Goal: Book appointment/travel/reservation

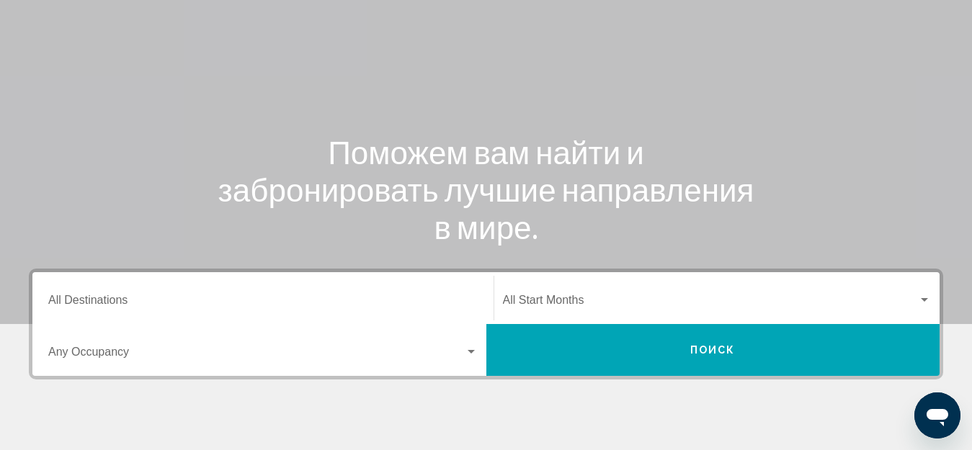
scroll to position [144, 0]
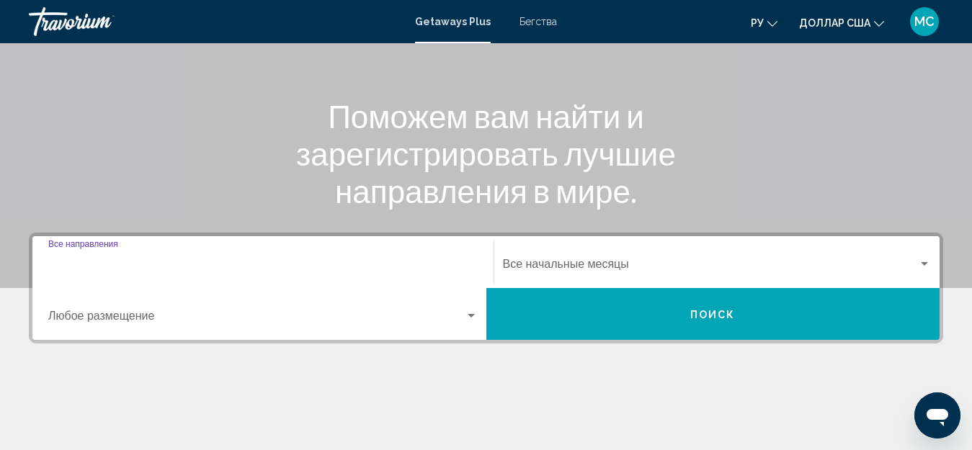
click at [373, 261] on input "Место назначения Все направления" at bounding box center [262, 267] width 429 height 13
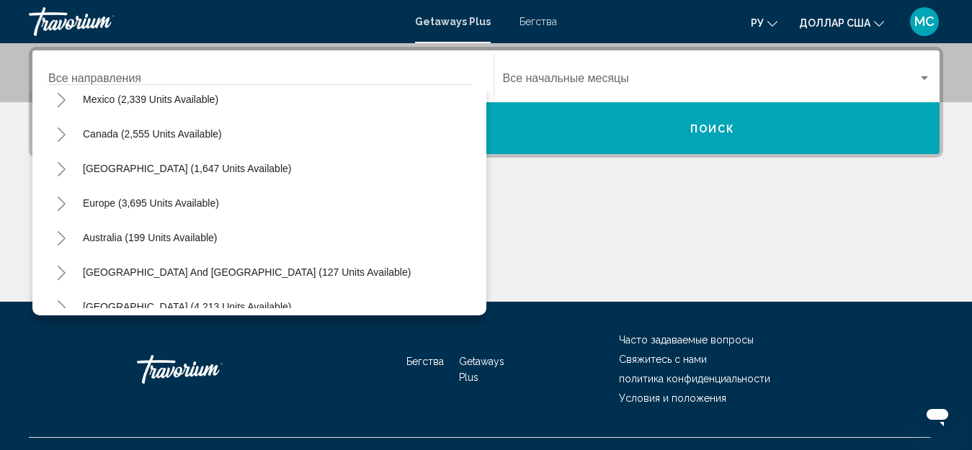
scroll to position [58, 0]
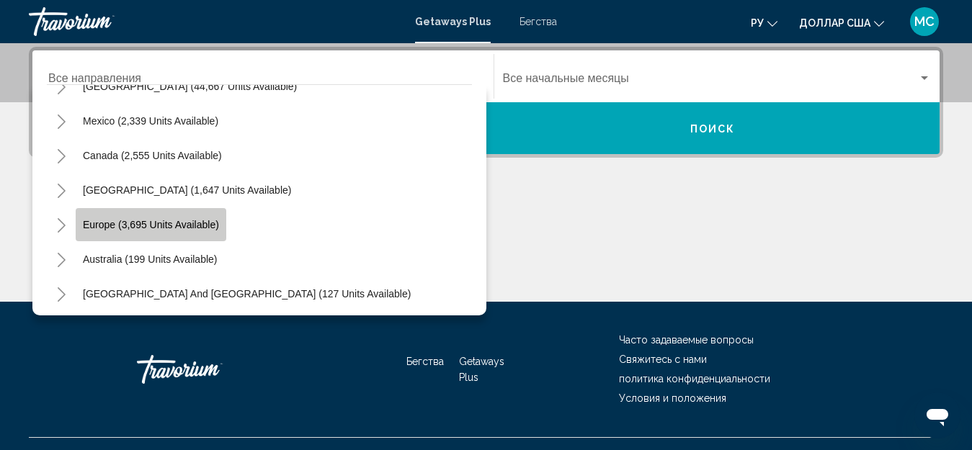
click at [131, 231] on button "Europe (3,695 units available)" at bounding box center [151, 224] width 151 height 33
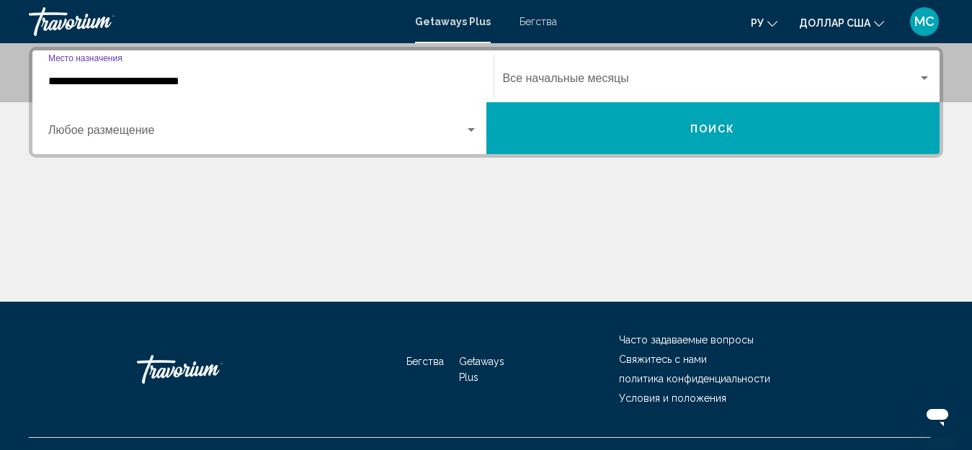
scroll to position [258, 0]
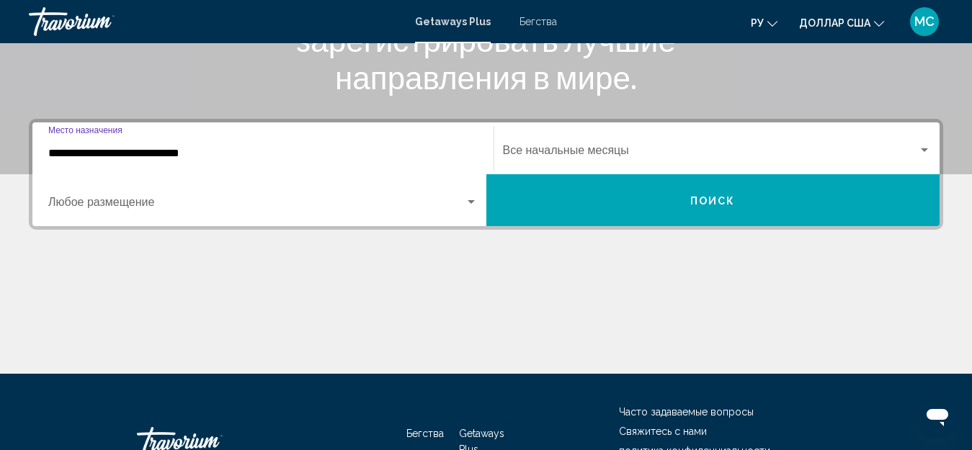
click at [279, 151] on input "**********" at bounding box center [262, 153] width 429 height 13
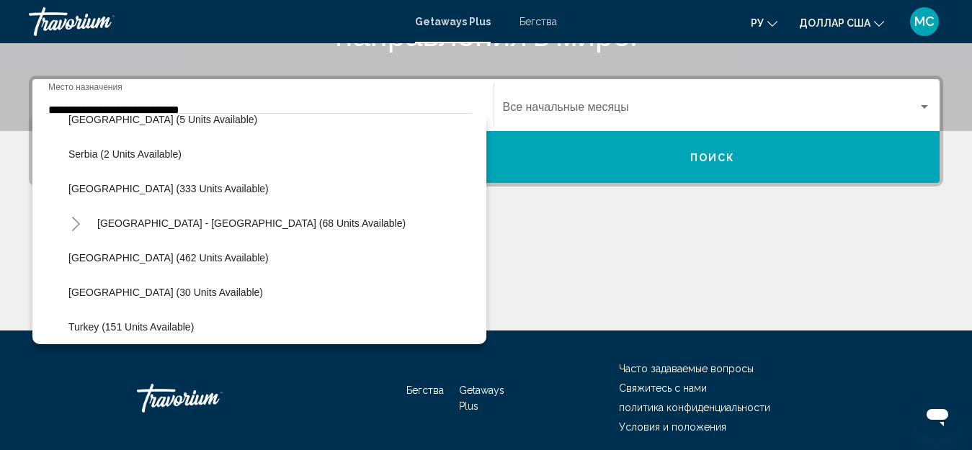
scroll to position [552, 0]
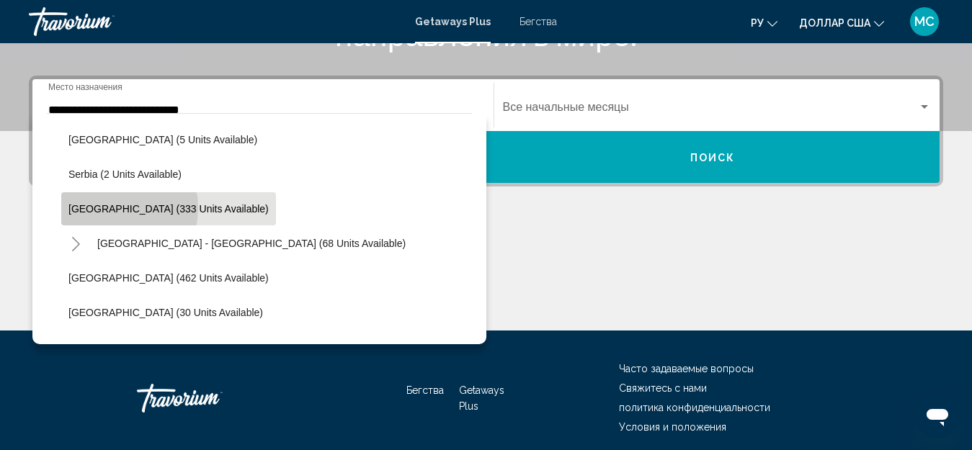
click at [107, 208] on span "[GEOGRAPHIC_DATA] (333 units available)" at bounding box center [168, 209] width 200 height 12
type input "**********"
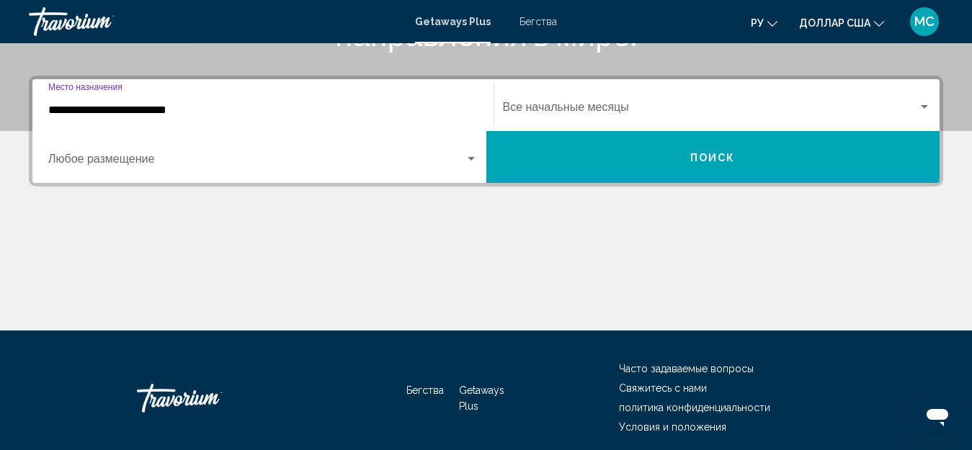
scroll to position [330, 0]
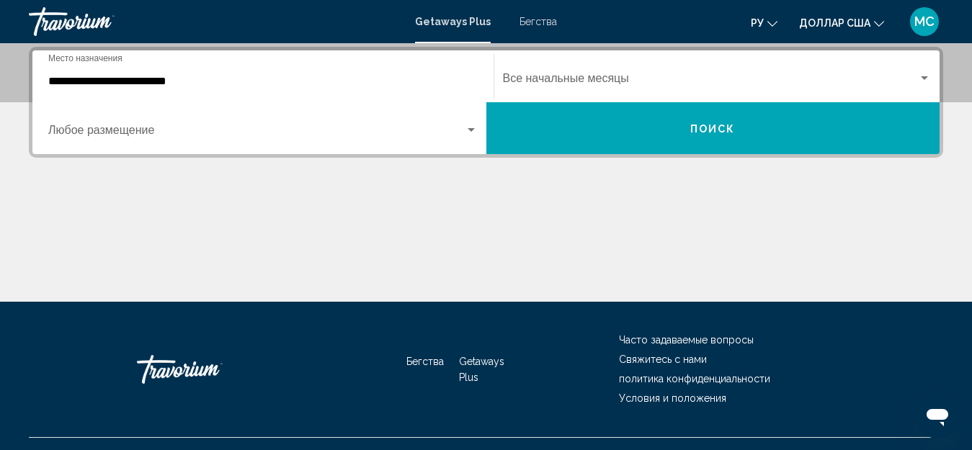
click at [653, 73] on div "Начальный месяц Все начальные месяцы" at bounding box center [717, 76] width 429 height 45
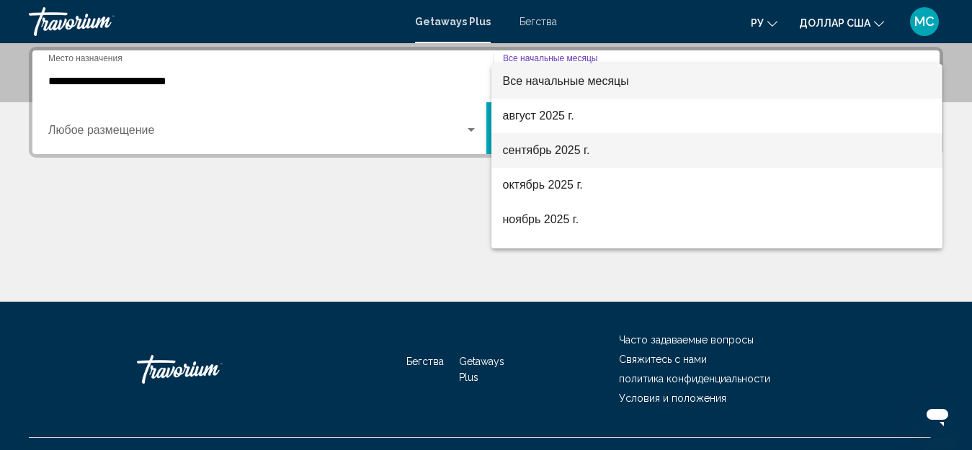
click at [573, 148] on font "сентябрь 2025 г." at bounding box center [546, 150] width 87 height 12
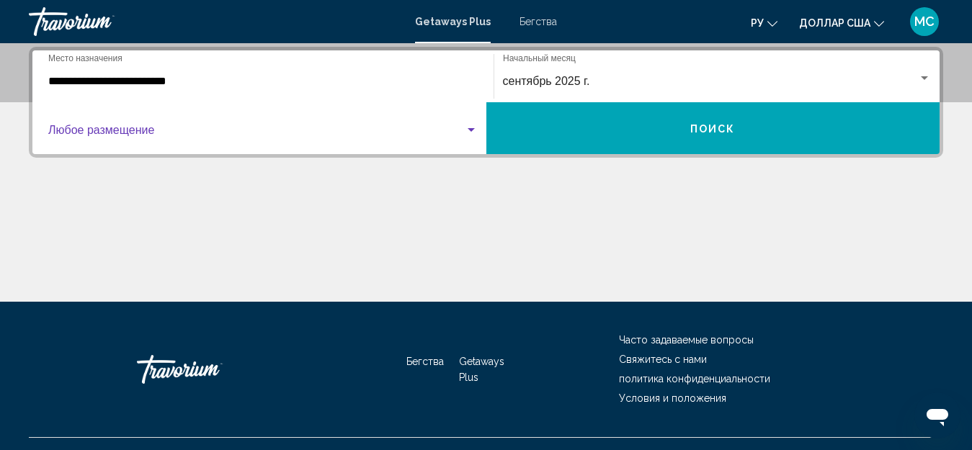
click at [454, 130] on span "Виджет поиска" at bounding box center [256, 133] width 416 height 13
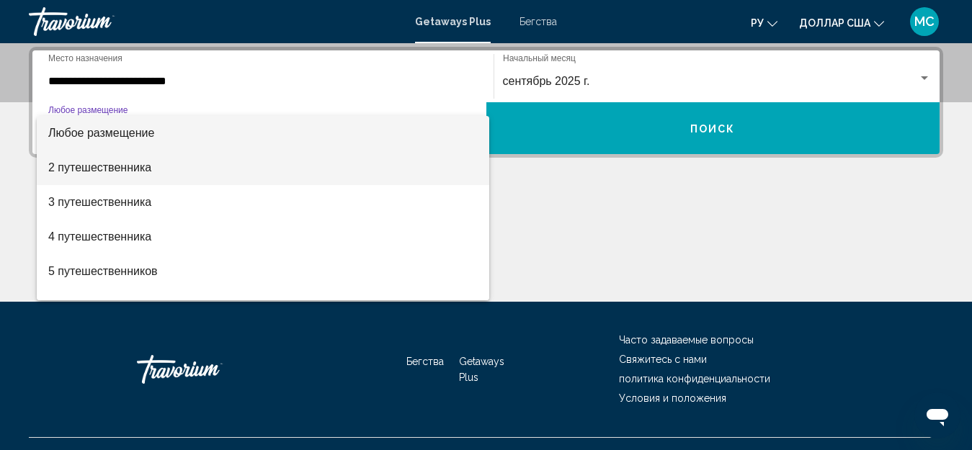
click at [113, 169] on font "2 путешественника" at bounding box center [99, 167] width 103 height 12
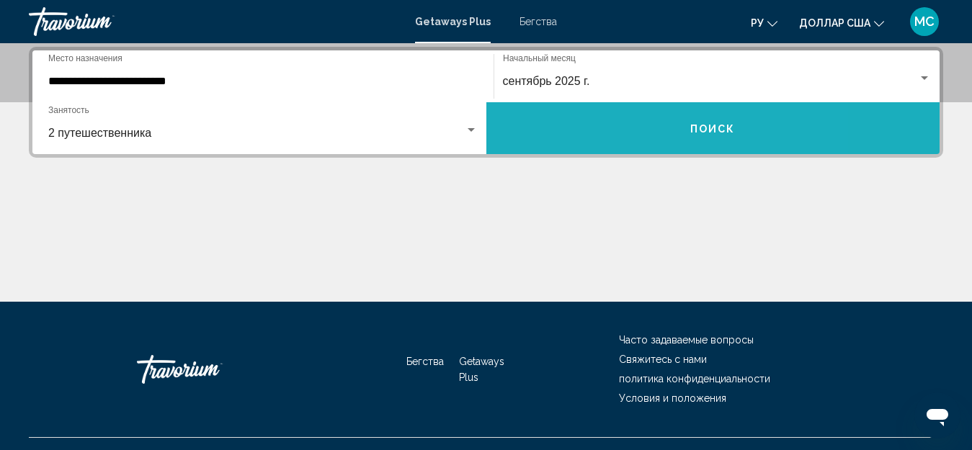
click at [620, 125] on button "Поиск" at bounding box center [713, 128] width 454 height 52
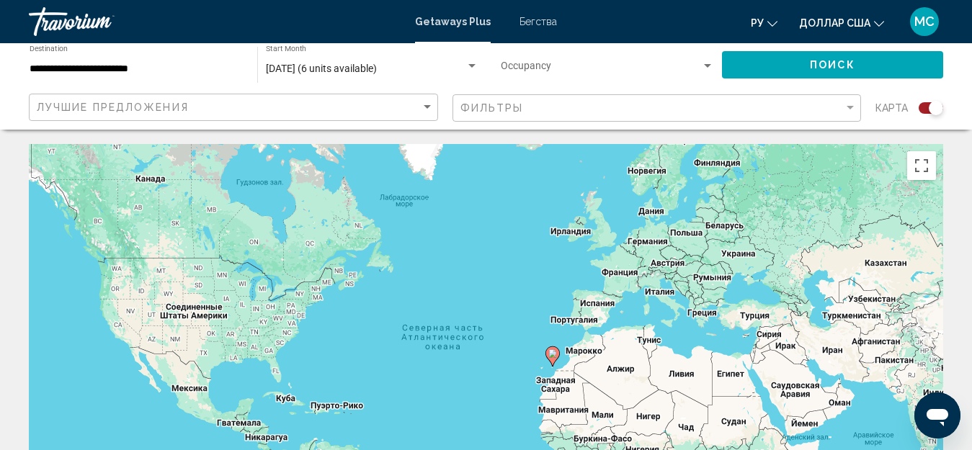
click at [660, 233] on div "Чтобы активировать перетаскивание с помощью клавиатуры, нажмите Alt + Ввод. Пос…" at bounding box center [486, 360] width 914 height 432
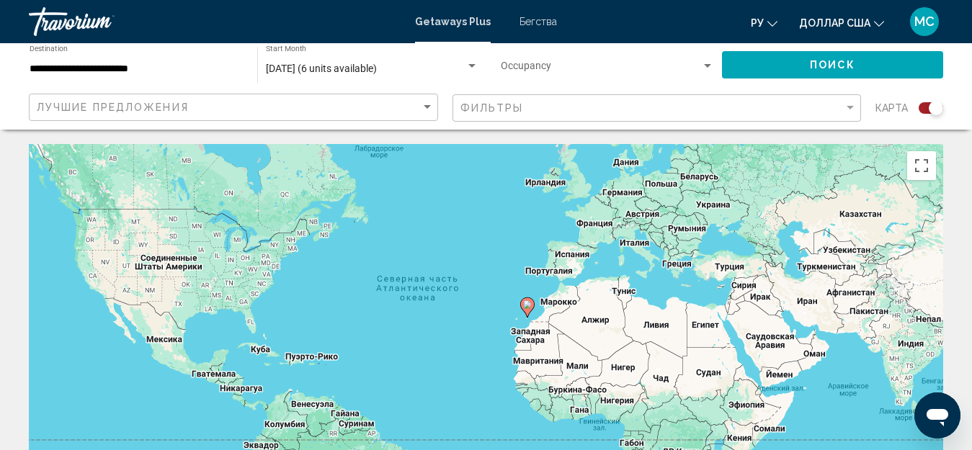
drag, startPoint x: 719, startPoint y: 241, endPoint x: 692, endPoint y: 192, distance: 56.4
click at [692, 192] on div "Чтобы активировать перетаскивание с помощью клавиатуры, нажмите Alt + Ввод. Пос…" at bounding box center [486, 360] width 914 height 432
click at [919, 169] on button "Включить полноэкранный режим" at bounding box center [921, 165] width 29 height 29
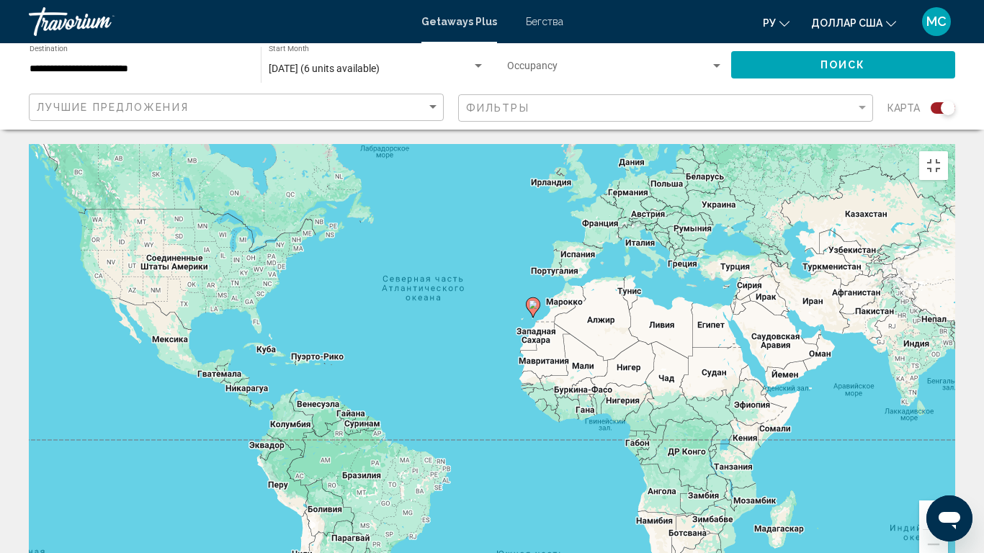
click at [577, 181] on div "Чтобы активировать перетаскивание с помощью клавиатуры, нажмите Alt + Ввод. Пос…" at bounding box center [492, 360] width 927 height 432
click at [577, 182] on div "Чтобы активировать перетаскивание с помощью клавиатуры, нажмите Alt + Ввод. Пос…" at bounding box center [492, 360] width 927 height 432
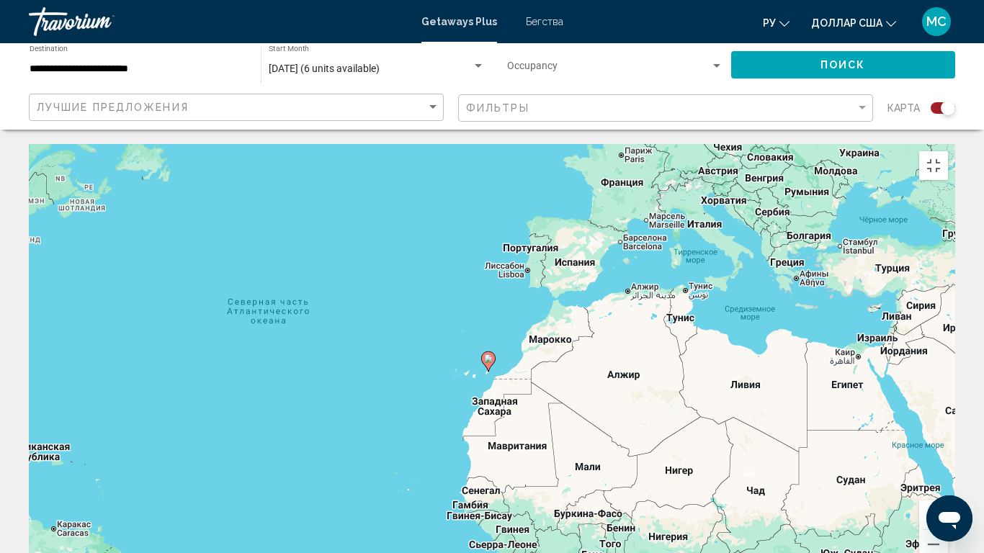
click at [583, 188] on div "Чтобы активировать перетаскивание с помощью клавиатуры, нажмите Alt + Ввод. Пос…" at bounding box center [492, 360] width 927 height 432
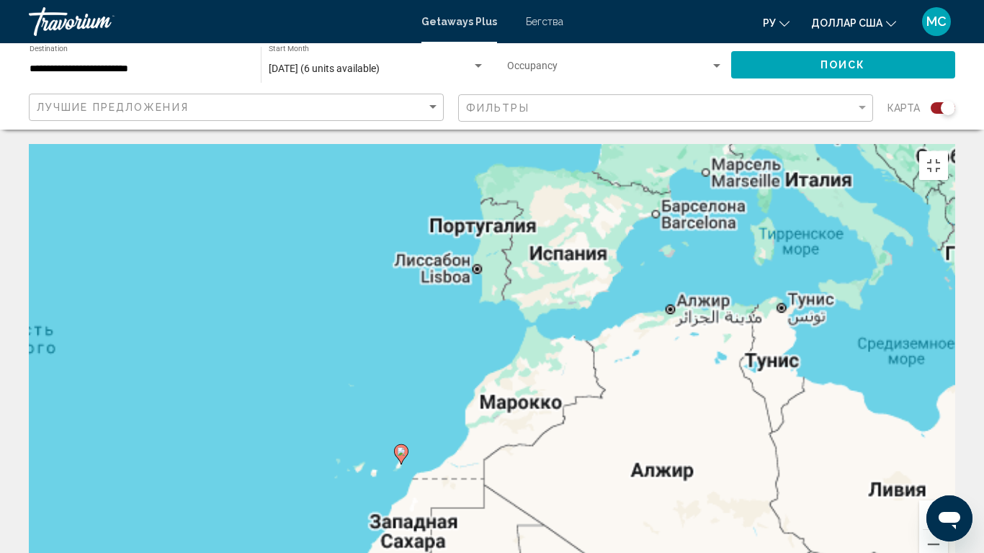
click at [583, 188] on div "Чтобы активировать перетаскивание с помощью клавиатуры, нажмите Alt + Ввод. Пос…" at bounding box center [492, 360] width 927 height 432
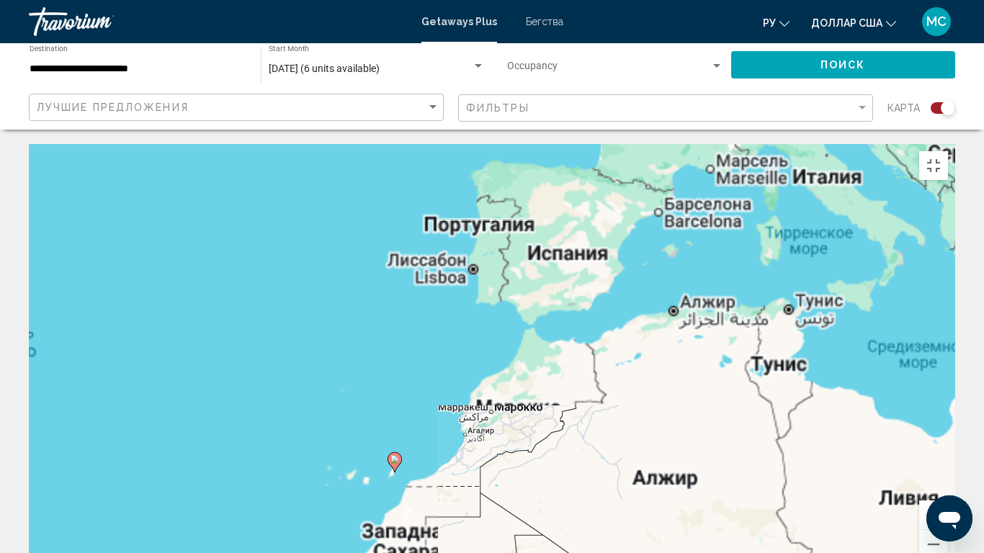
click at [583, 188] on div "Чтобы активировать перетаскивание с помощью клавиатуры, нажмите Alt + Ввод. Пос…" at bounding box center [492, 360] width 927 height 432
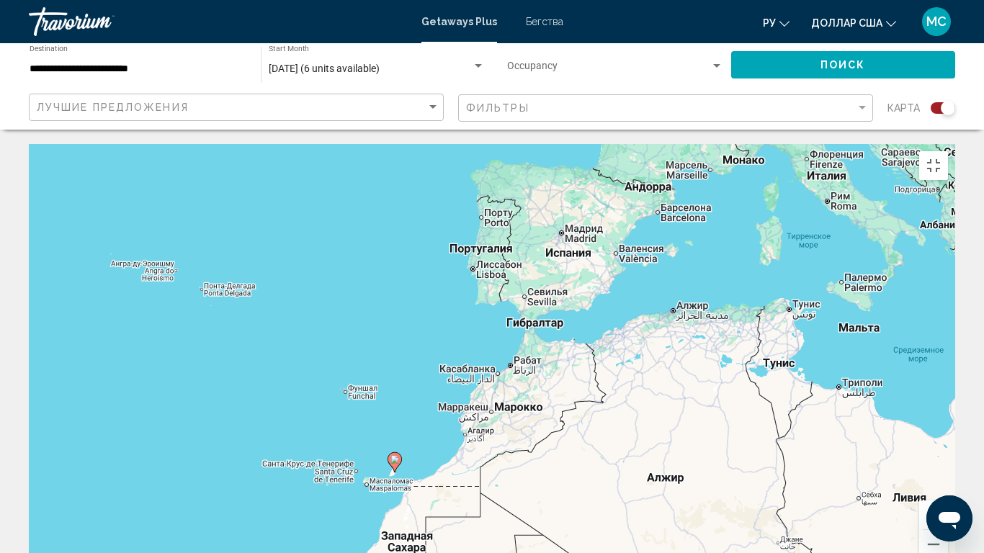
click at [583, 188] on div "Чтобы активировать перетаскивание с помощью клавиатуры, нажмите Alt + Ввод. Пос…" at bounding box center [492, 360] width 927 height 432
click at [578, 198] on div "Чтобы активировать перетаскивание с помощью клавиатуры, нажмите Alt + Ввод. Пос…" at bounding box center [492, 360] width 927 height 432
click at [577, 199] on div "Чтобы активировать перетаскивание с помощью клавиатуры, нажмите Alt + Ввод. Пос…" at bounding box center [492, 360] width 927 height 432
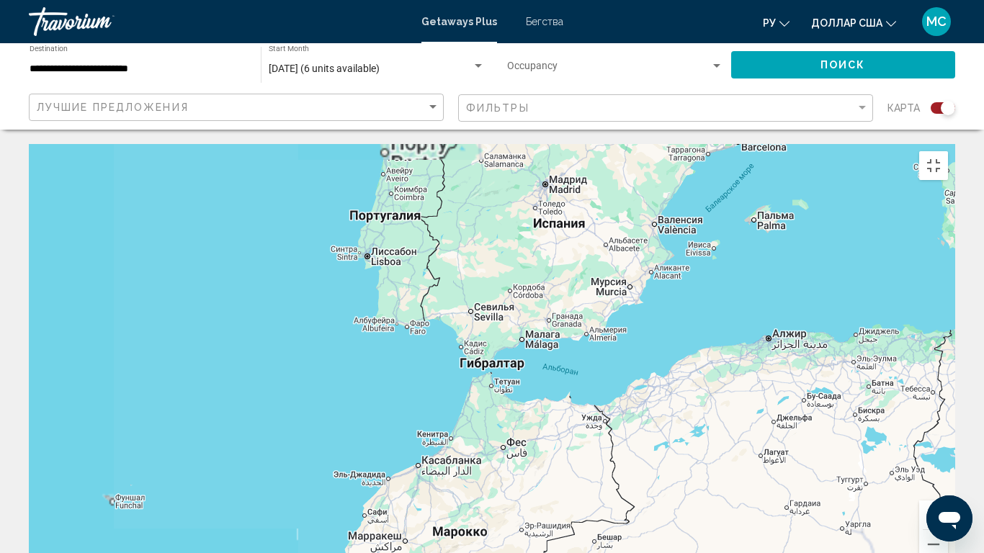
click at [577, 199] on div "Чтобы активировать перетаскивание с помощью клавиатуры, нажмите Alt + Ввод. Пос…" at bounding box center [492, 360] width 927 height 432
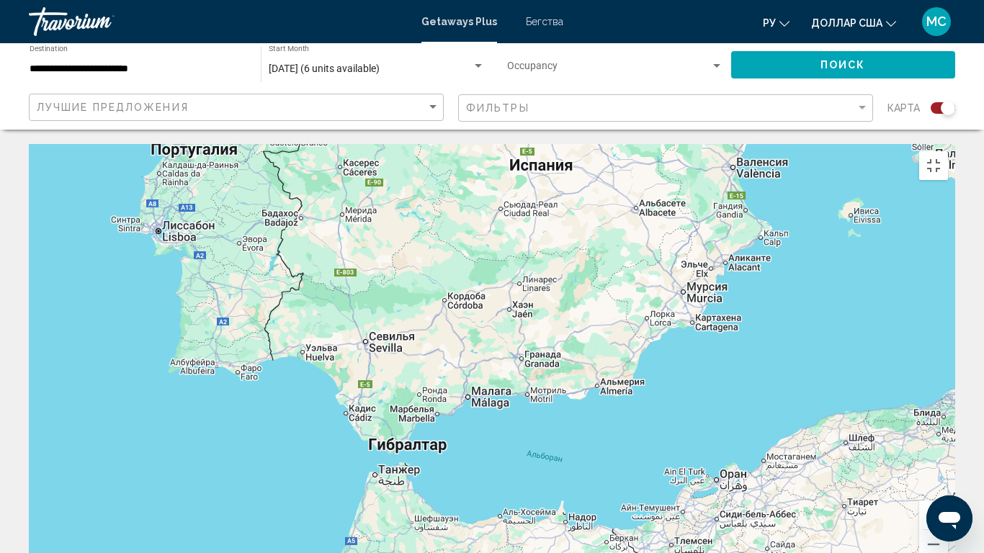
click at [573, 203] on div "Основное содержание" at bounding box center [492, 360] width 927 height 432
click at [573, 204] on div "Основное содержание" at bounding box center [492, 360] width 927 height 432
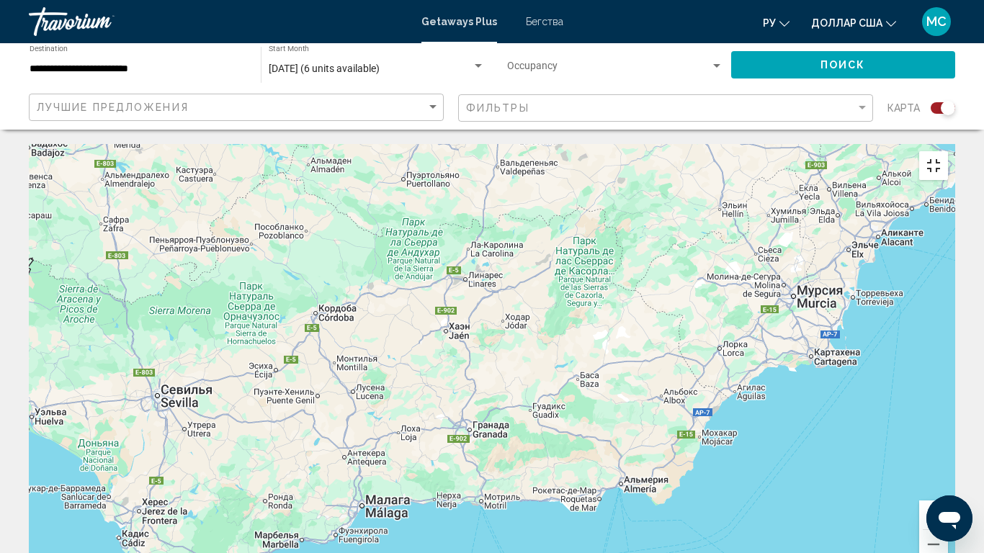
click at [948, 151] on button "Включить полноэкранный режим" at bounding box center [933, 165] width 29 height 29
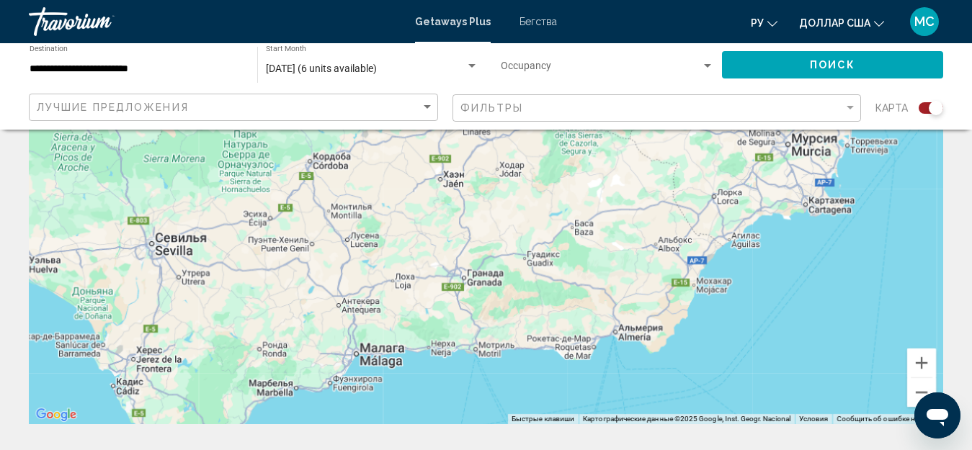
scroll to position [144, 0]
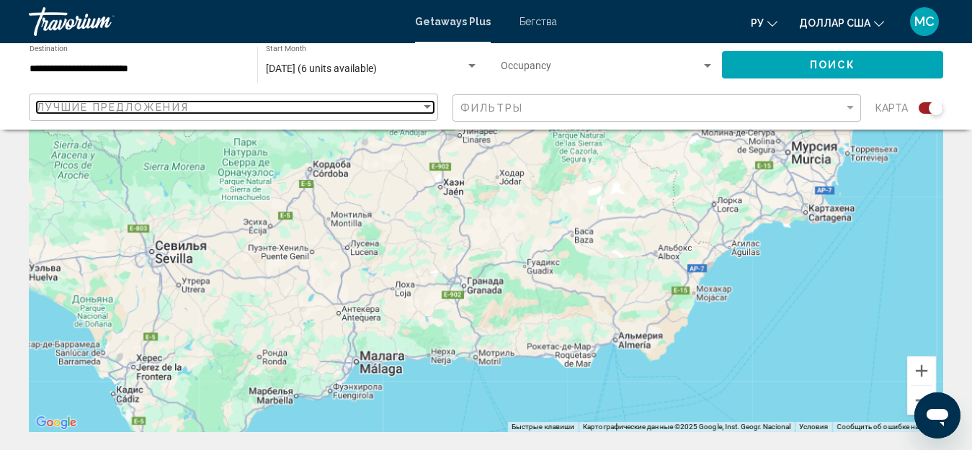
click at [407, 102] on div "Лучшие предложения" at bounding box center [229, 108] width 384 height 12
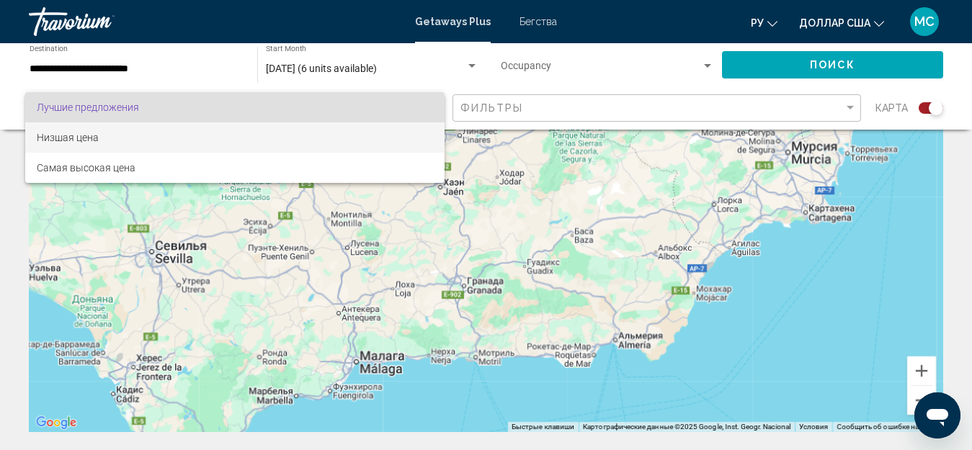
click at [223, 128] on span "Низшая цена" at bounding box center [235, 137] width 396 height 30
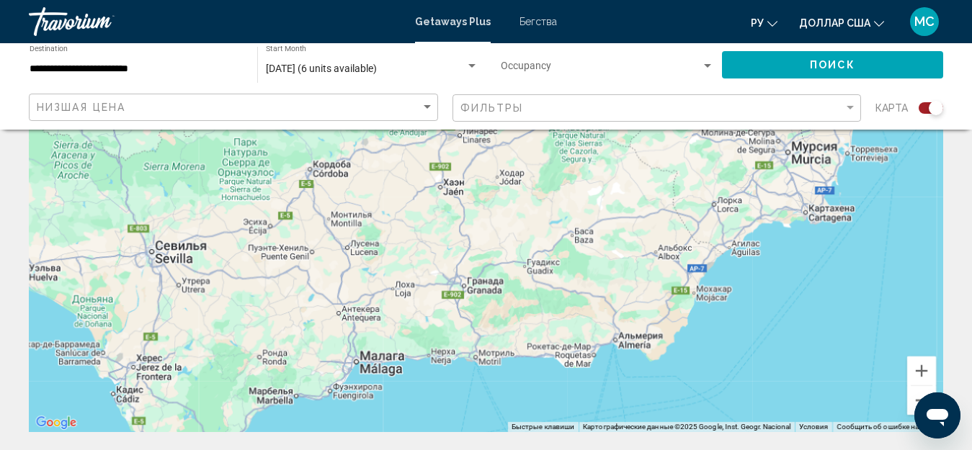
click at [603, 95] on div "Фильтры" at bounding box center [658, 108] width 397 height 27
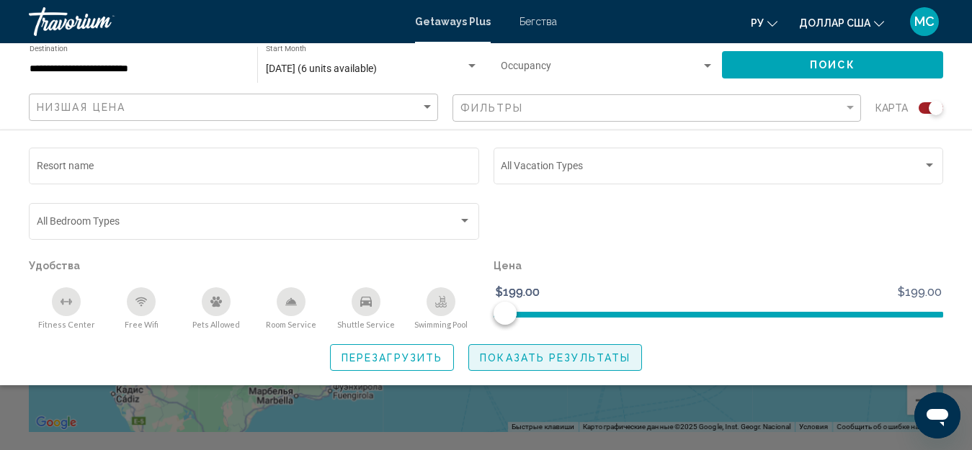
click at [535, 361] on span "Показать результаты" at bounding box center [555, 358] width 151 height 12
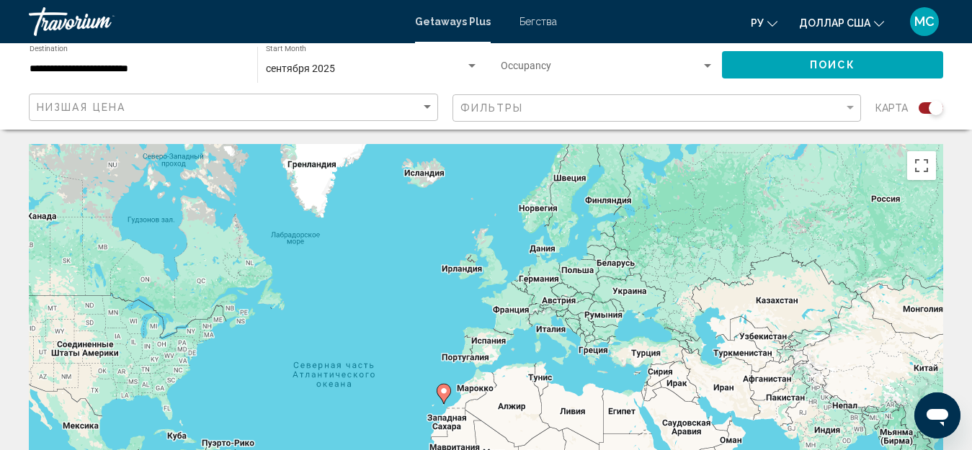
click at [773, 63] on button "Поиск" at bounding box center [832, 64] width 221 height 27
click at [932, 108] on div "Search widget" at bounding box center [936, 108] width 14 height 14
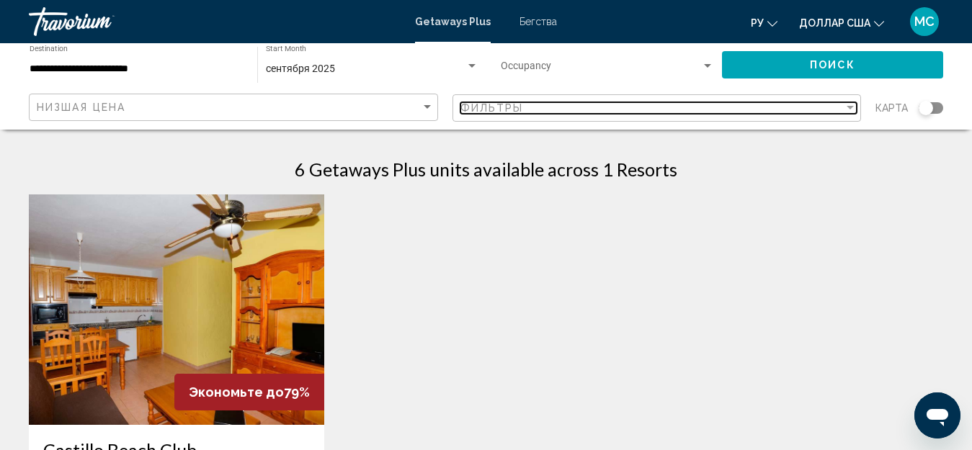
click at [548, 102] on div "Фильтры" at bounding box center [652, 108] width 384 height 12
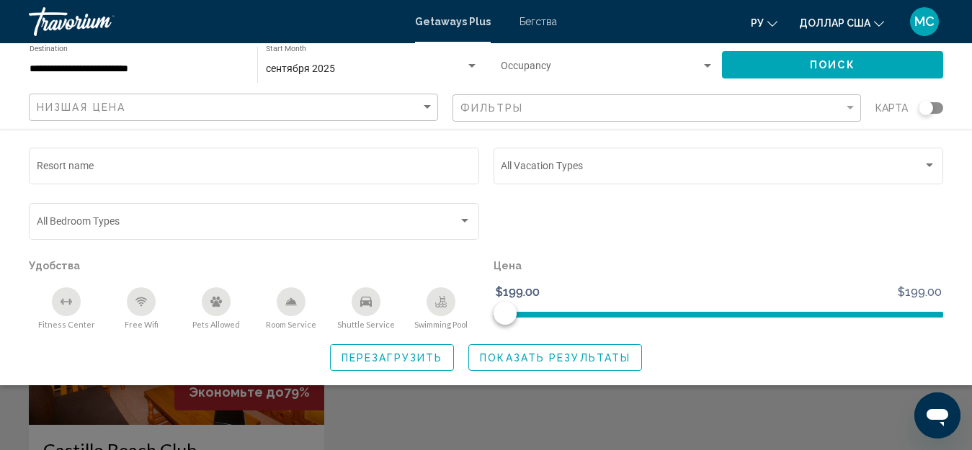
click at [929, 115] on div "Search widget" at bounding box center [926, 108] width 14 height 14
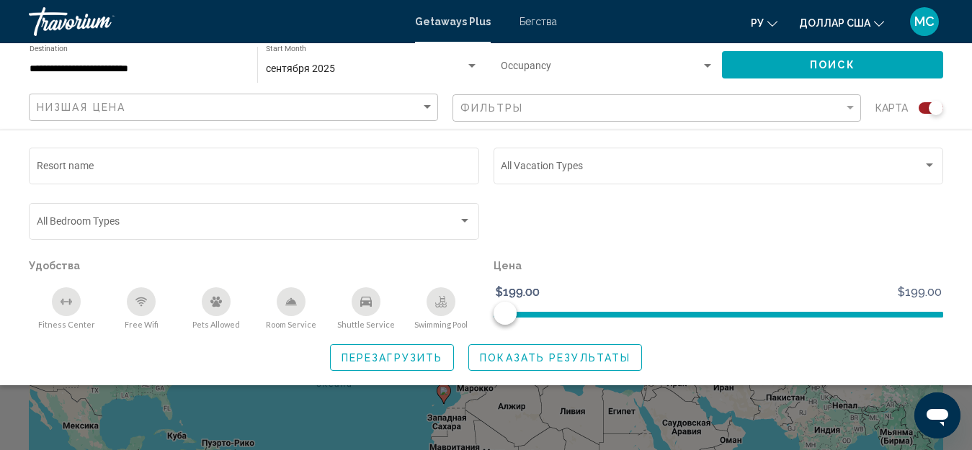
click at [861, 66] on button "Поиск" at bounding box center [832, 64] width 221 height 27
click at [355, 401] on div "Search widget" at bounding box center [486, 333] width 972 height 234
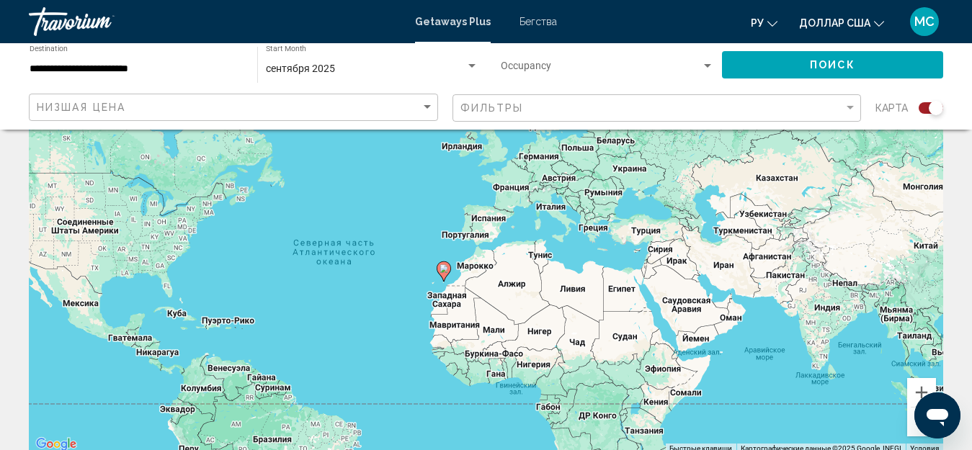
scroll to position [144, 0]
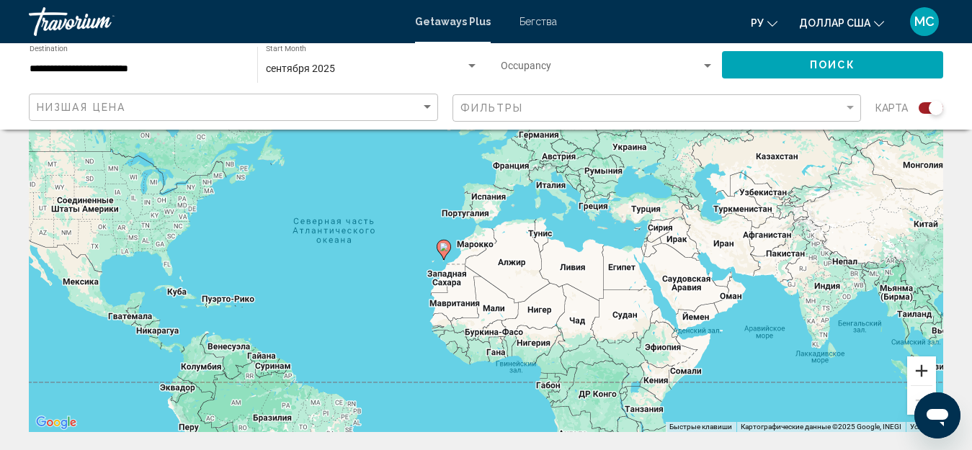
click at [916, 367] on button "Увеличить" at bounding box center [921, 371] width 29 height 29
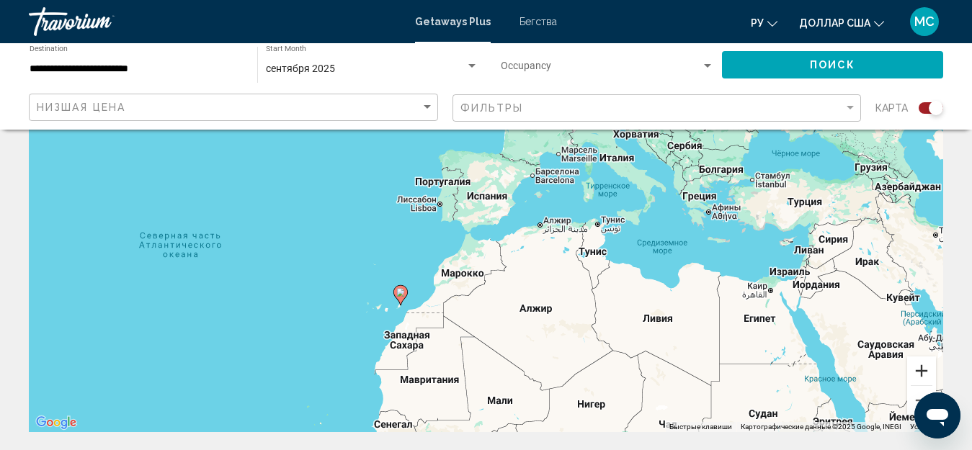
click at [917, 365] on button "Увеличить" at bounding box center [921, 371] width 29 height 29
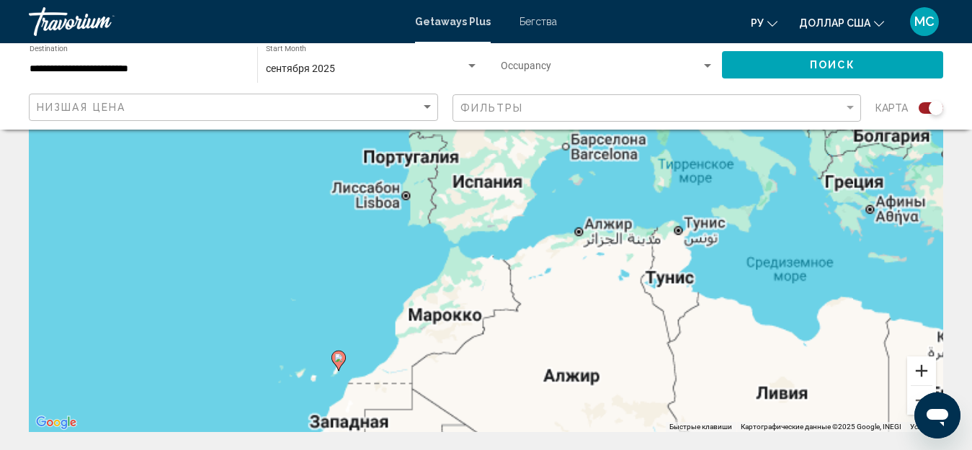
click at [917, 365] on button "Увеличить" at bounding box center [921, 371] width 29 height 29
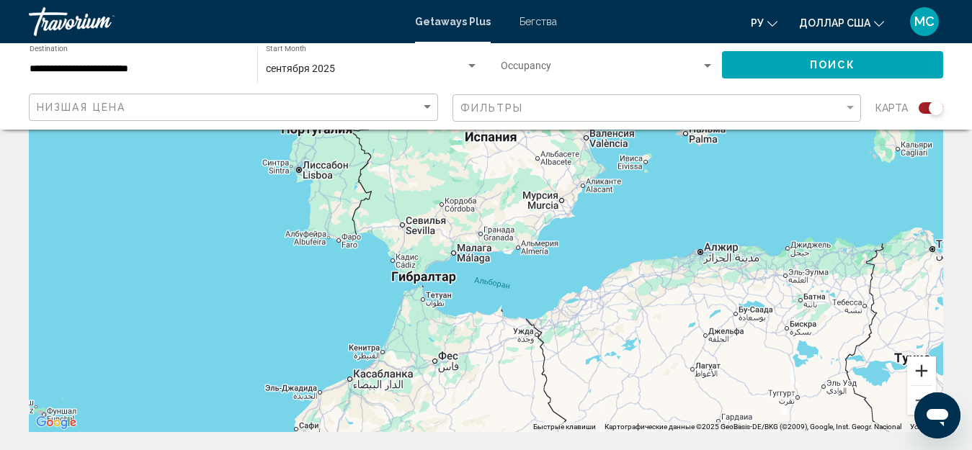
click at [918, 372] on button "Увеличить" at bounding box center [921, 371] width 29 height 29
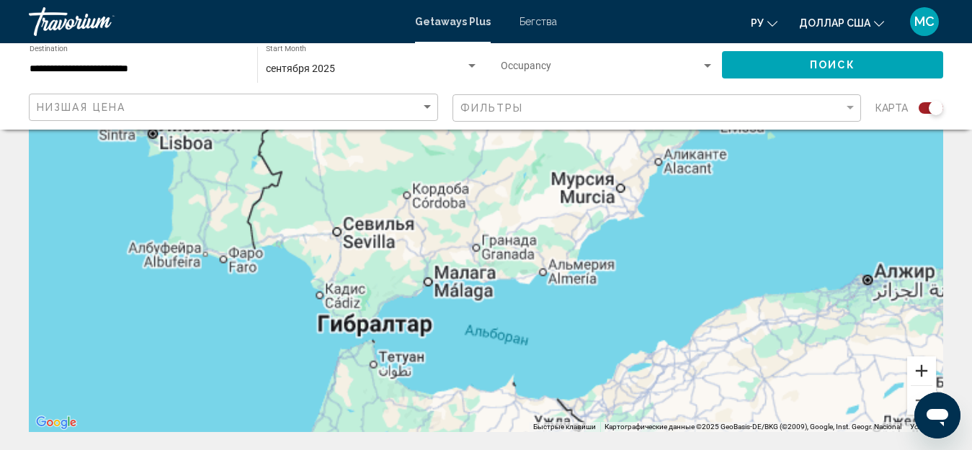
click at [918, 372] on button "Увеличить" at bounding box center [921, 371] width 29 height 29
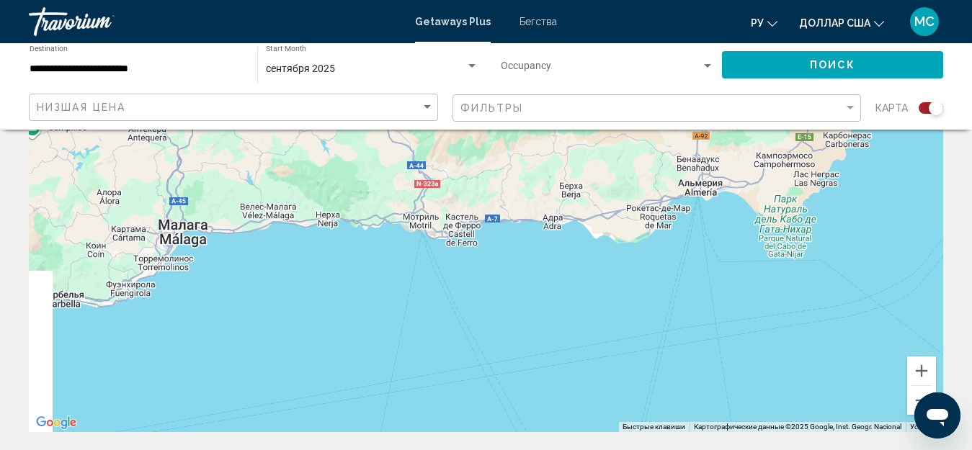
drag, startPoint x: 780, startPoint y: 173, endPoint x: 759, endPoint y: 107, distance: 69.5
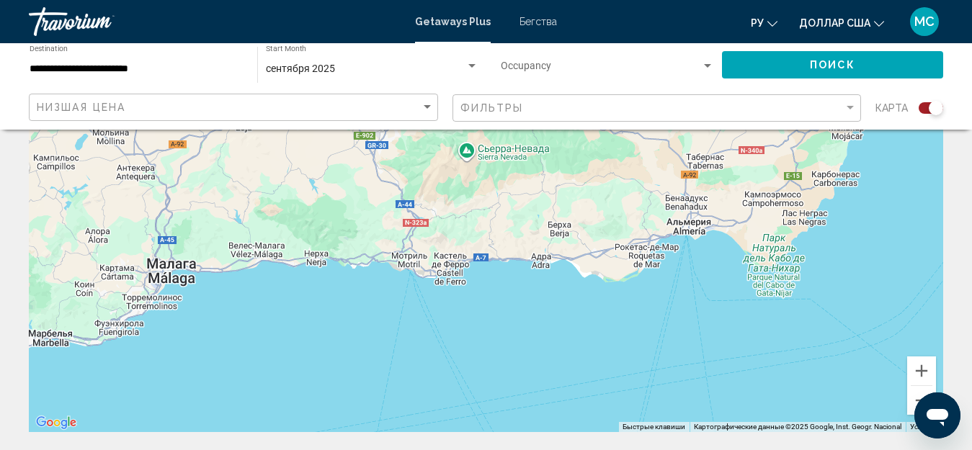
drag, startPoint x: 651, startPoint y: 305, endPoint x: 693, endPoint y: 305, distance: 41.8
click at [693, 305] on div "Основное содержание" at bounding box center [486, 216] width 914 height 432
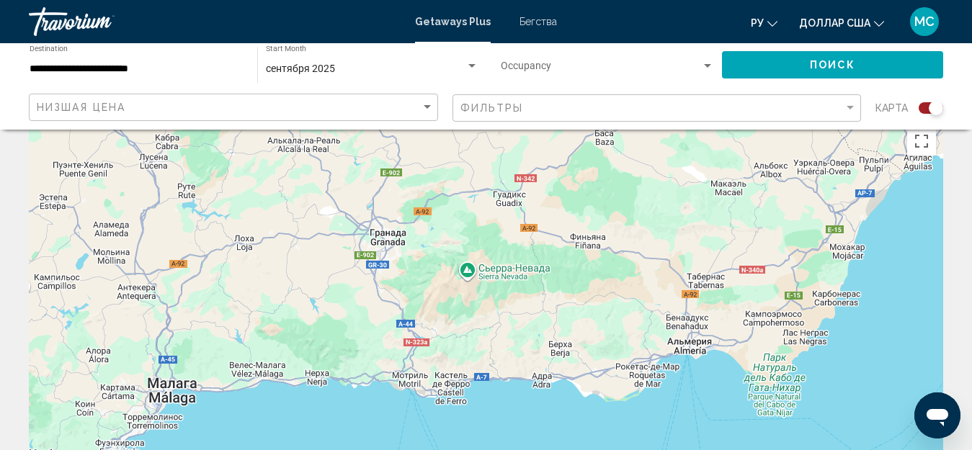
scroll to position [0, 0]
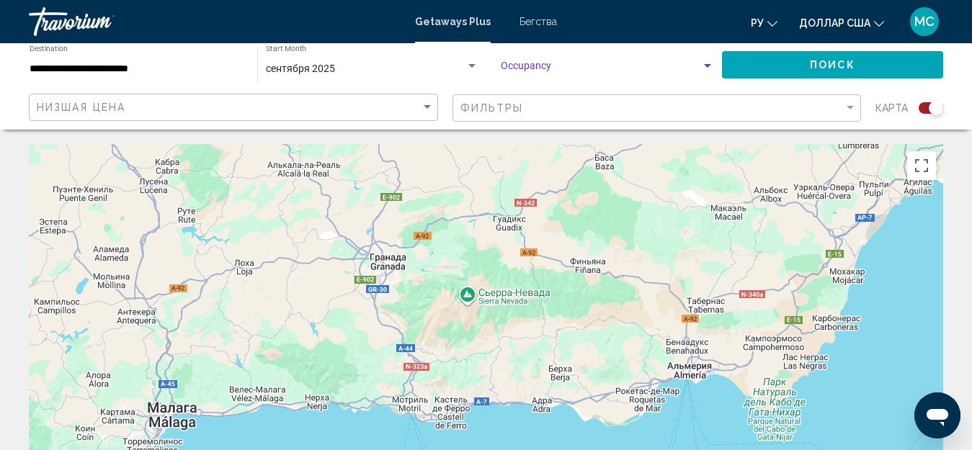
click at [705, 64] on div "Search widget" at bounding box center [707, 66] width 7 height 4
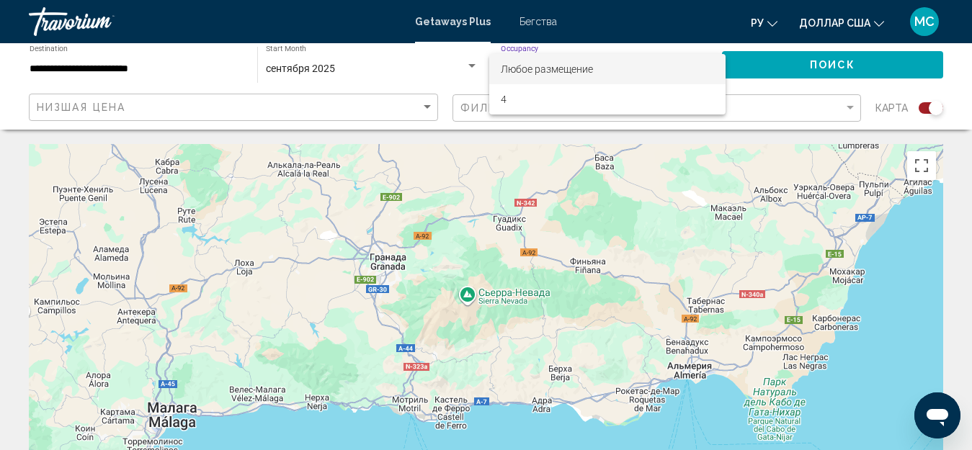
click at [594, 66] on span "Любое размещение" at bounding box center [607, 69] width 213 height 30
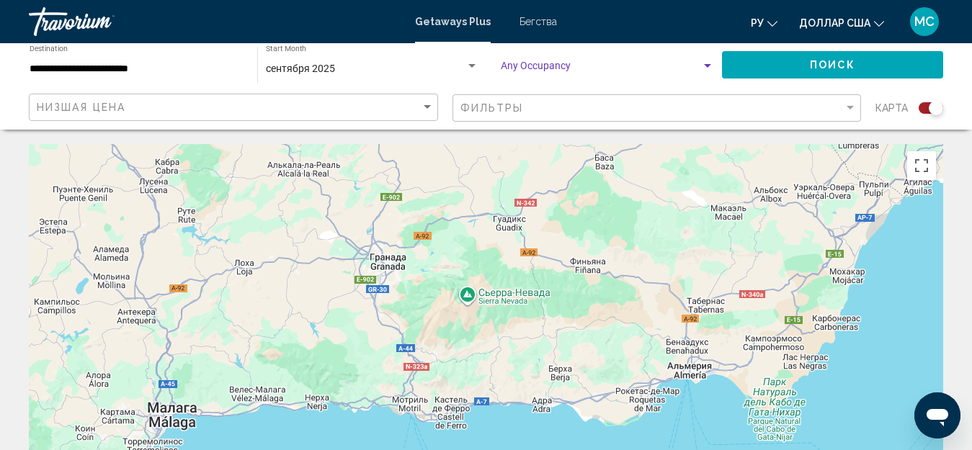
click at [817, 63] on span "Поиск" at bounding box center [832, 66] width 45 height 12
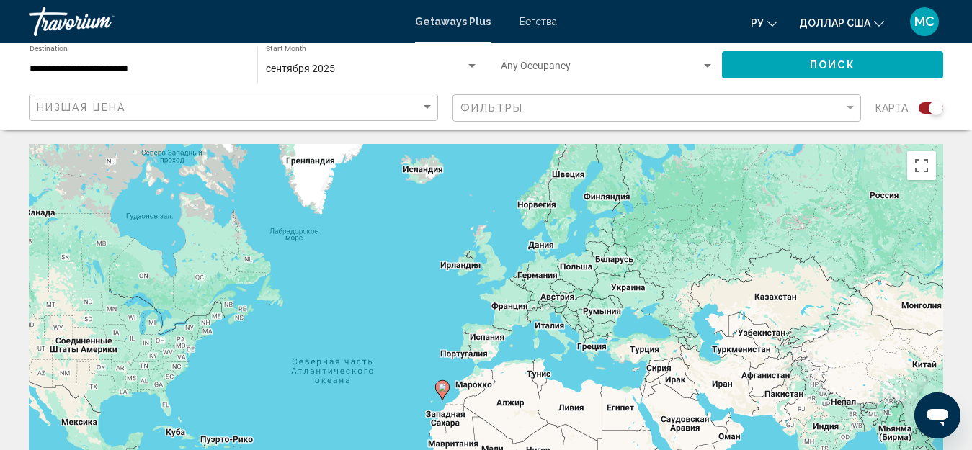
click at [597, 62] on div "Occupancy Any Occupancy" at bounding box center [607, 65] width 213 height 40
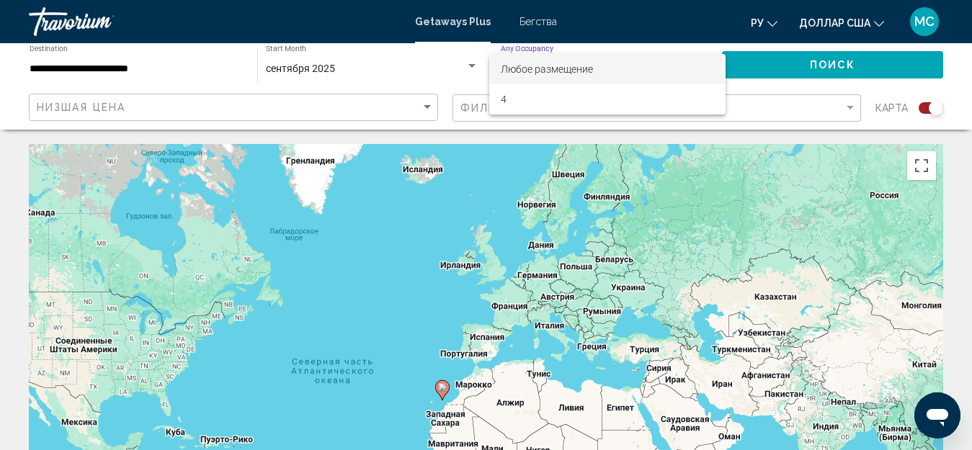
click at [390, 250] on div at bounding box center [486, 225] width 972 height 450
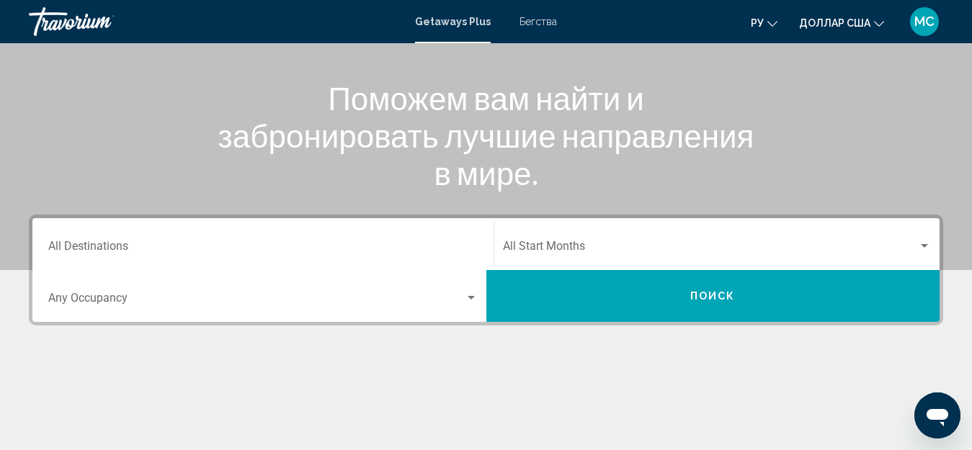
scroll to position [288, 0]
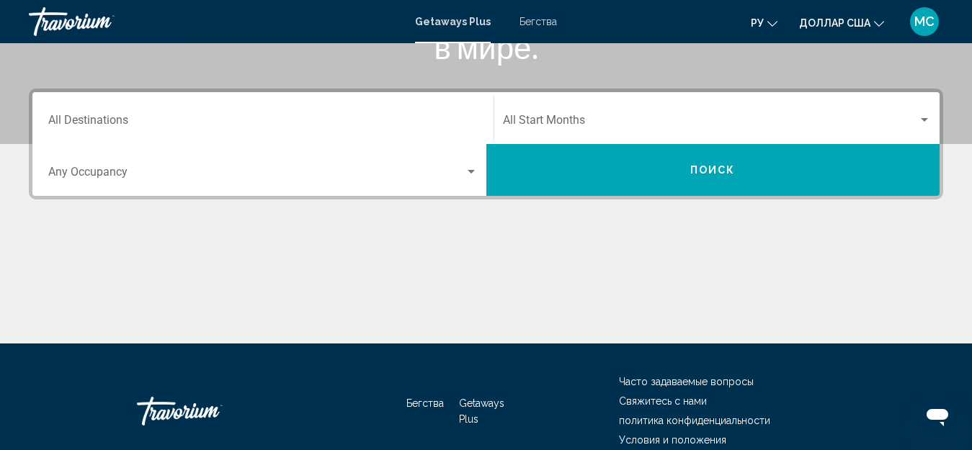
click at [342, 111] on div "Destination All Destinations" at bounding box center [262, 118] width 429 height 45
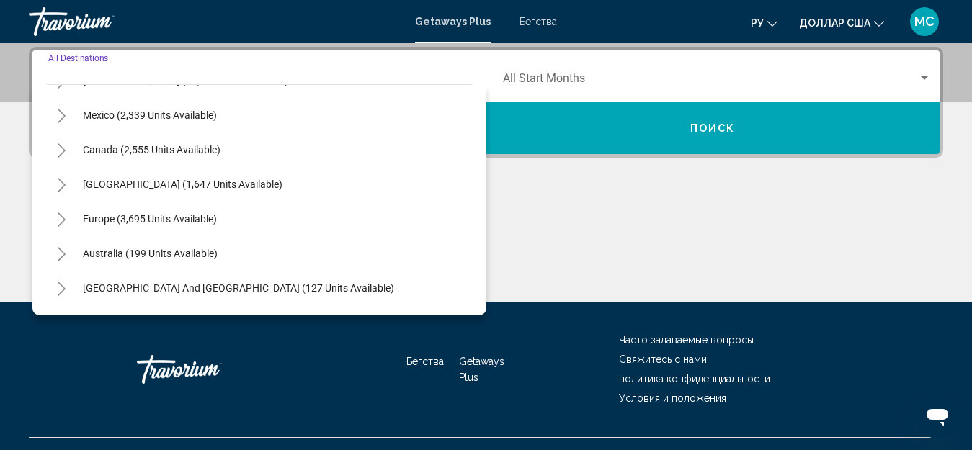
scroll to position [72, 0]
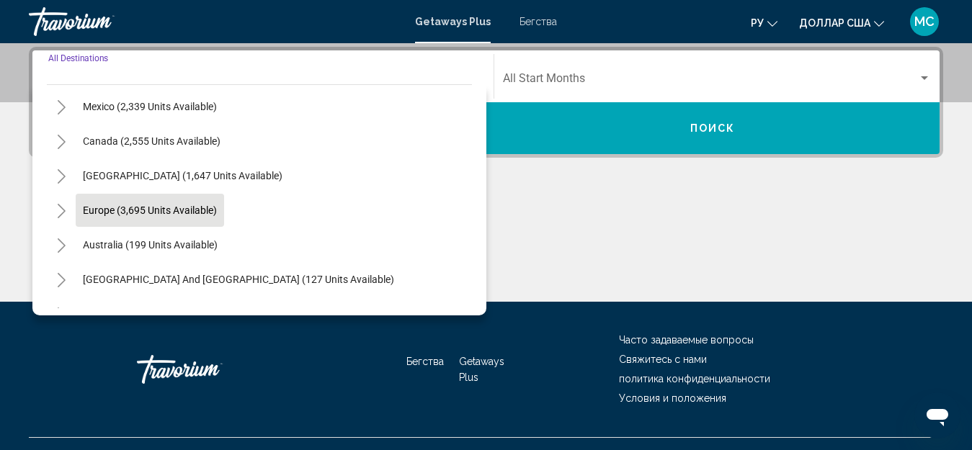
click at [186, 208] on span "Europe (3,695 units available)" at bounding box center [150, 211] width 134 height 12
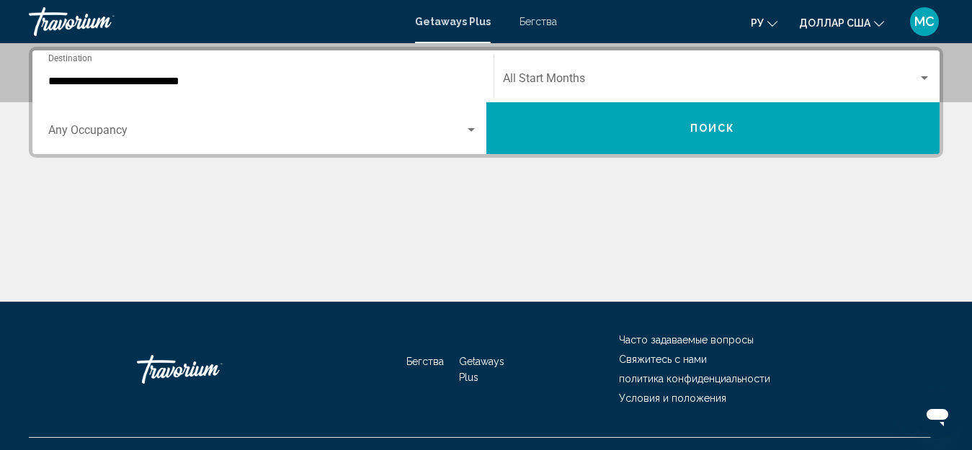
click at [380, 125] on div "Occupancy Any Occupancy" at bounding box center [262, 128] width 429 height 45
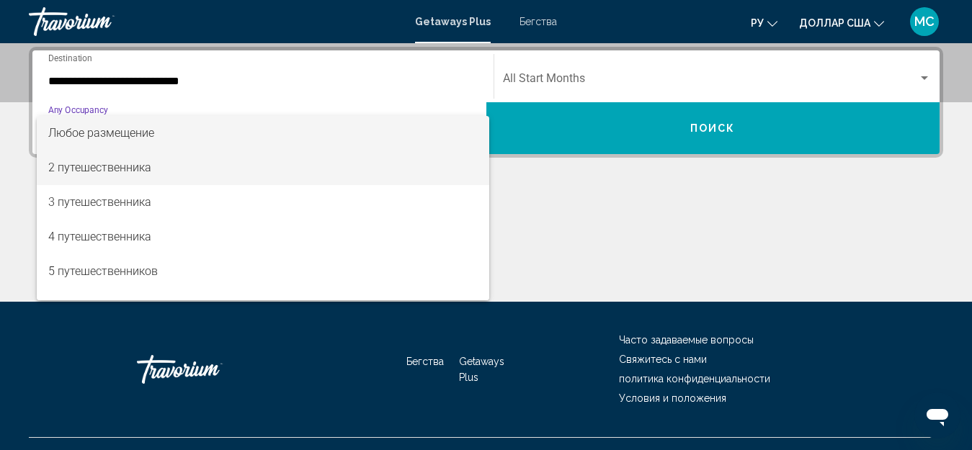
click at [110, 167] on font "2 путешественника" at bounding box center [99, 168] width 103 height 14
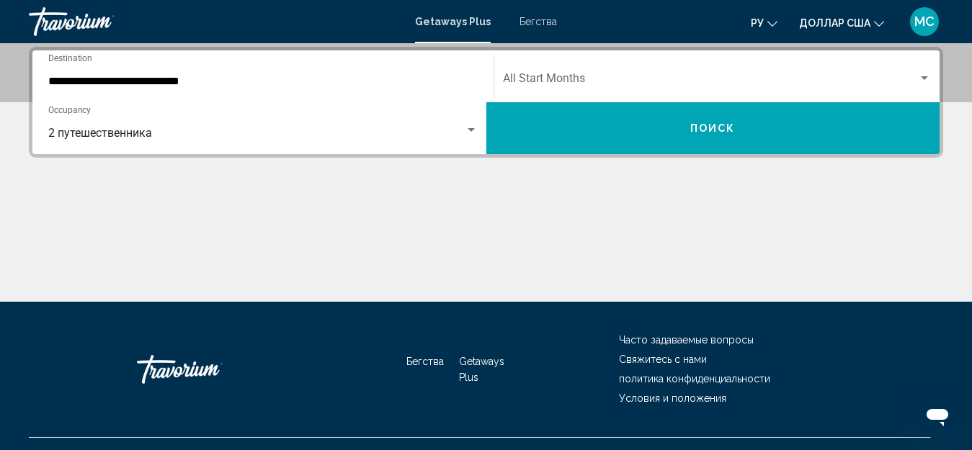
click at [620, 73] on div "Start Month All Start Months" at bounding box center [717, 76] width 429 height 45
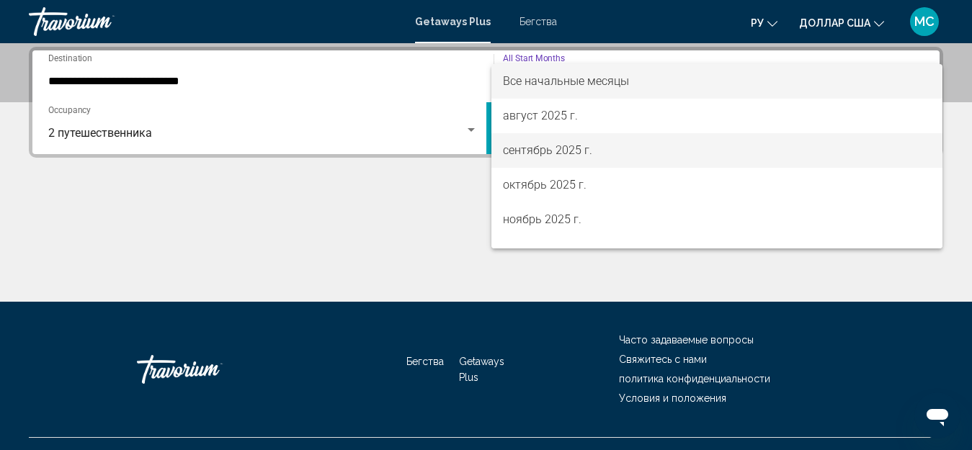
click at [578, 149] on font "сентябрь 2025 г." at bounding box center [547, 150] width 89 height 14
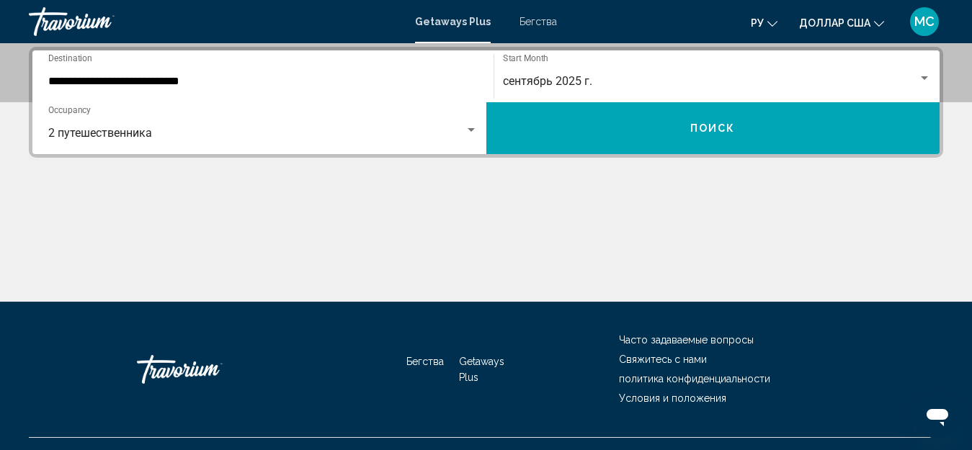
click at [323, 71] on div "**********" at bounding box center [262, 76] width 429 height 45
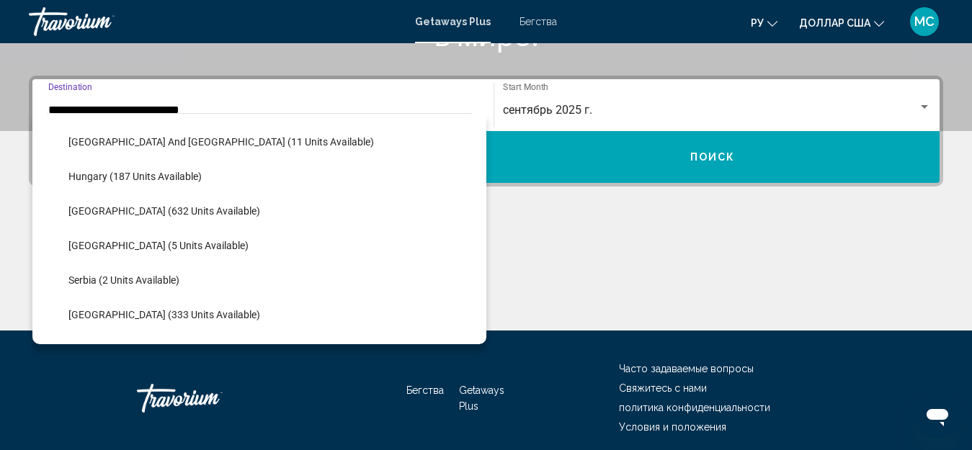
scroll to position [518, 0]
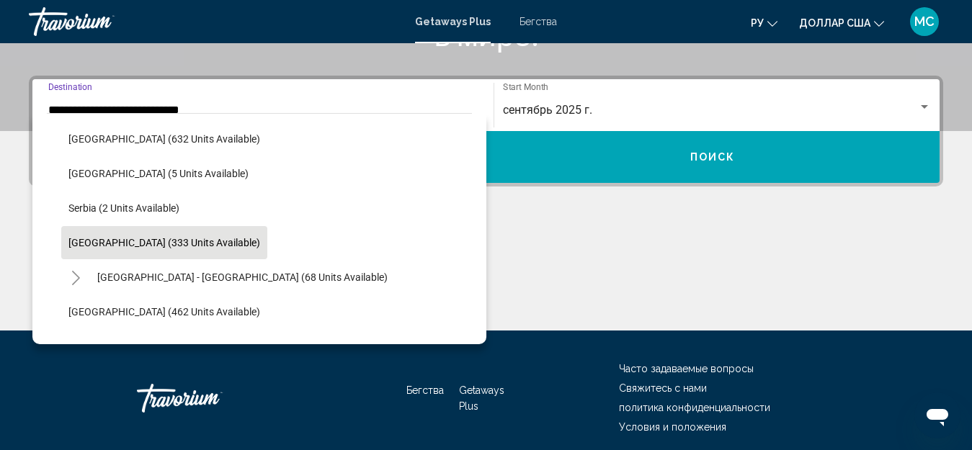
click at [109, 243] on span "[GEOGRAPHIC_DATA] (333 units available)" at bounding box center [164, 243] width 192 height 12
type input "**********"
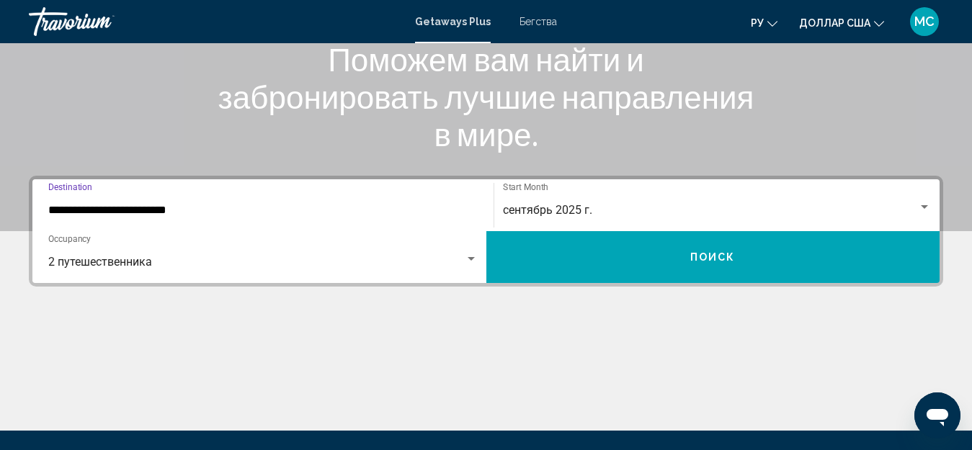
scroll to position [0, 0]
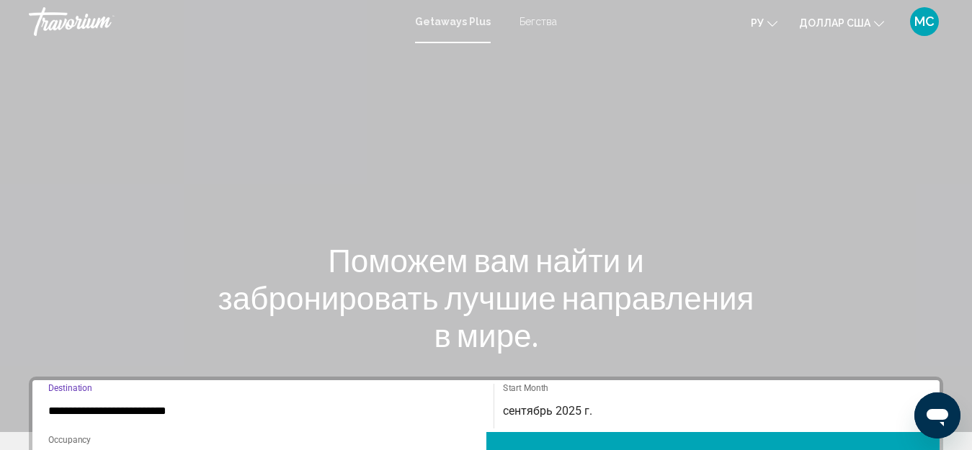
click at [540, 19] on font "Бегства" at bounding box center [537, 22] width 37 height 12
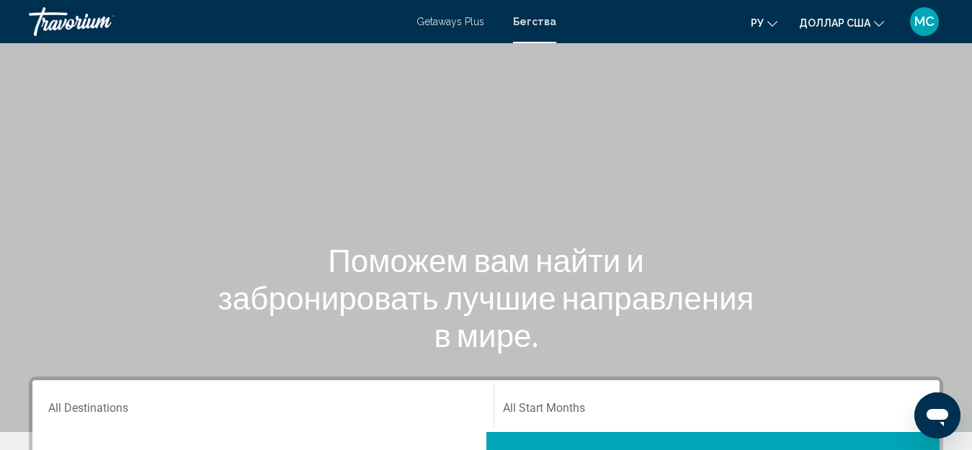
scroll to position [216, 0]
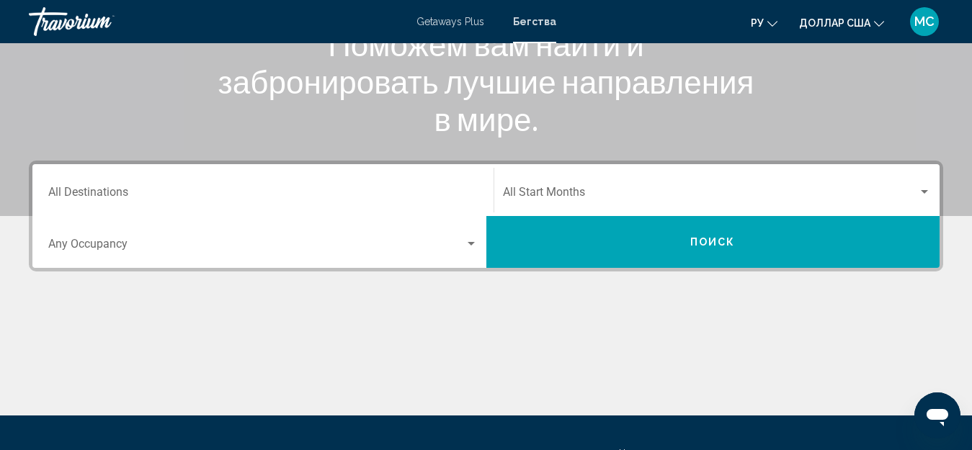
click at [290, 187] on div "Destination All Destinations" at bounding box center [262, 190] width 429 height 45
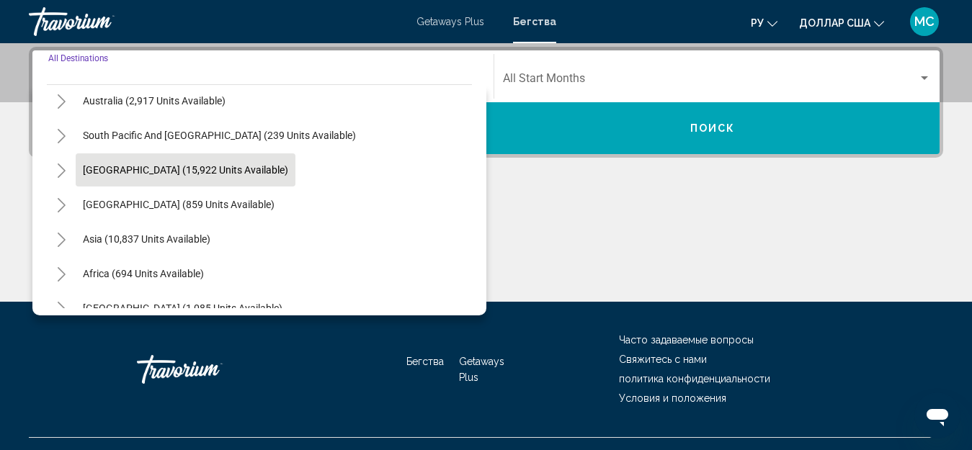
scroll to position [72, 0]
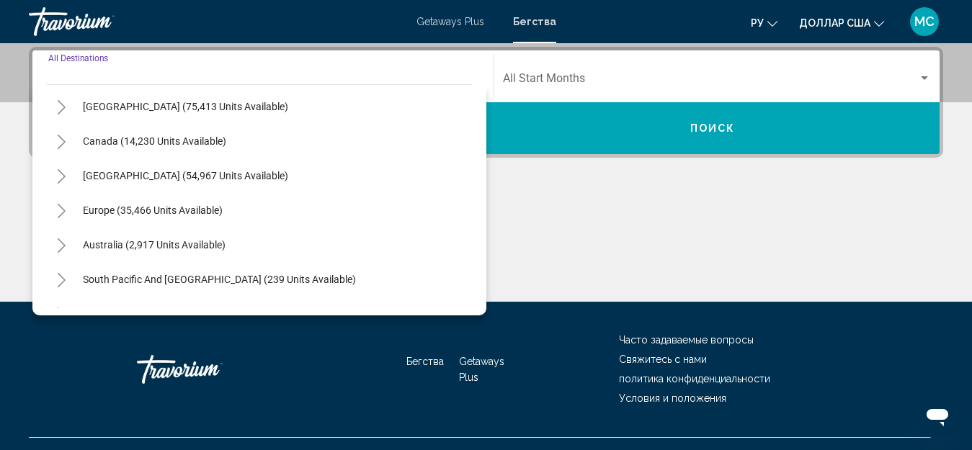
click at [226, 210] on button "Europe (35,466 units available)" at bounding box center [153, 210] width 154 height 33
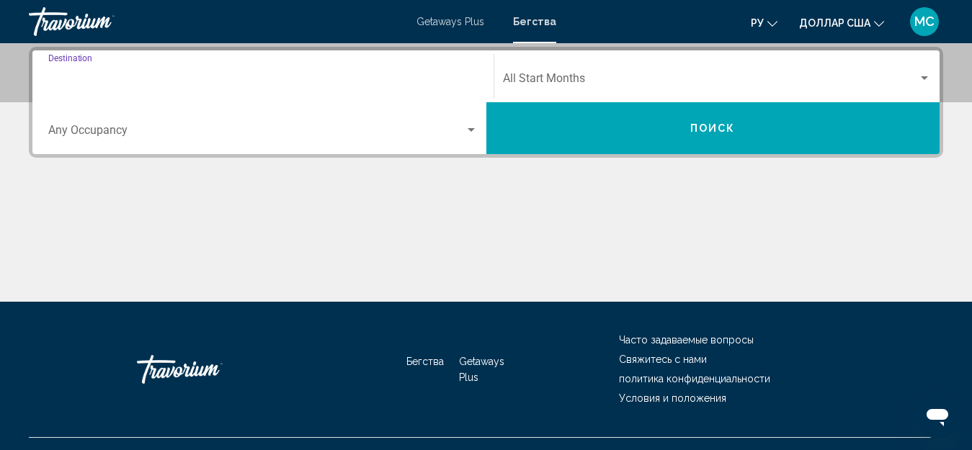
type input "**********"
click at [419, 125] on div "Occupancy Any Occupancy" at bounding box center [262, 128] width 429 height 45
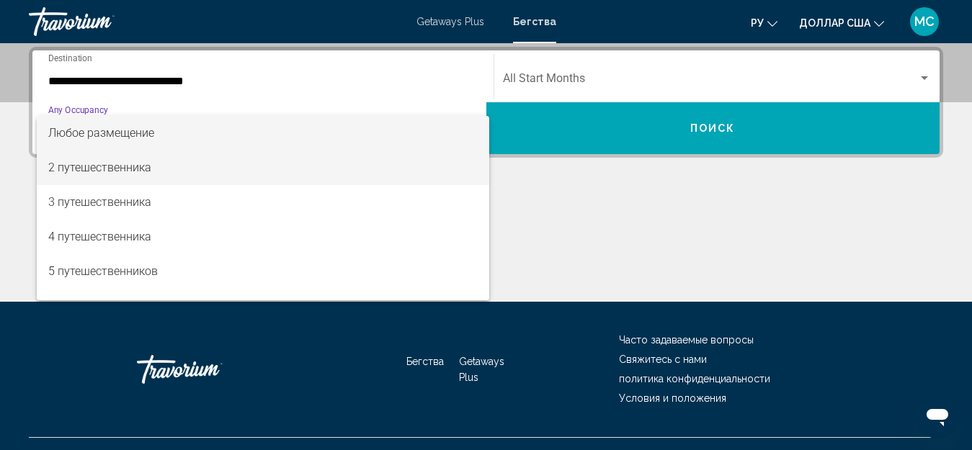
click at [227, 166] on span "2 путешественника" at bounding box center [262, 168] width 429 height 35
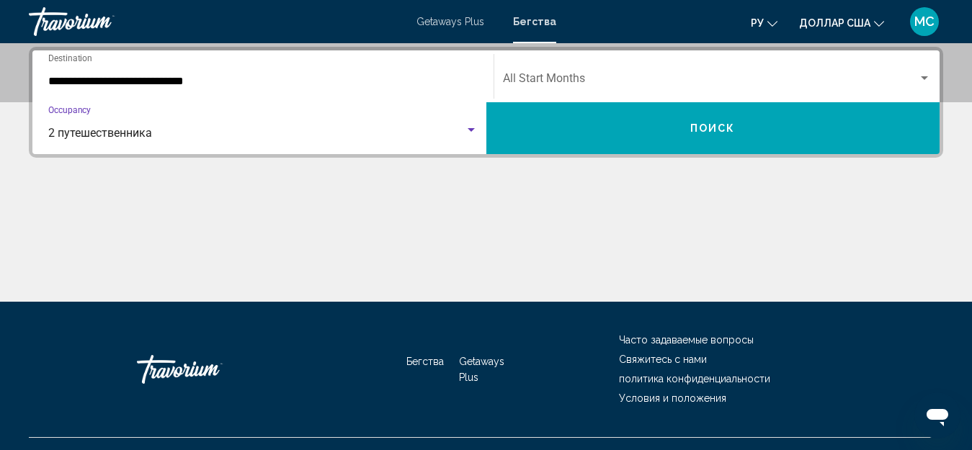
click at [599, 71] on div "Start Month All Start Months" at bounding box center [717, 76] width 429 height 45
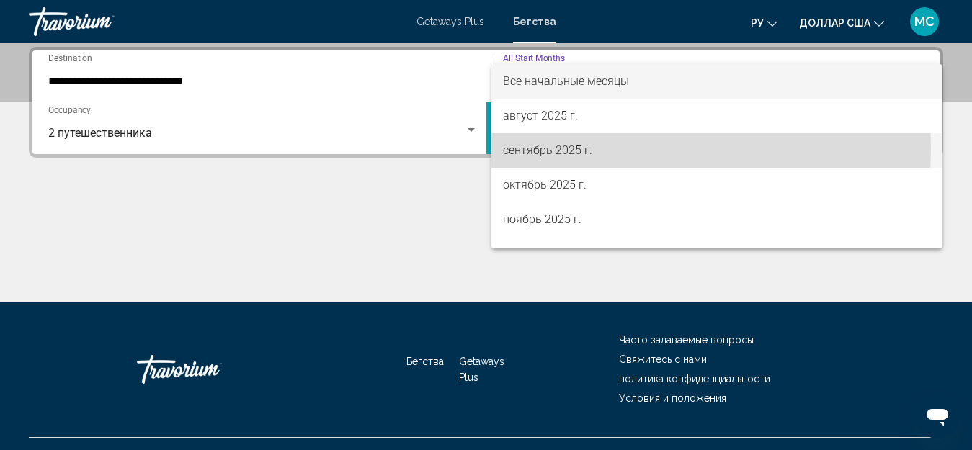
click at [564, 148] on font "сентябрь 2025 г." at bounding box center [547, 150] width 89 height 14
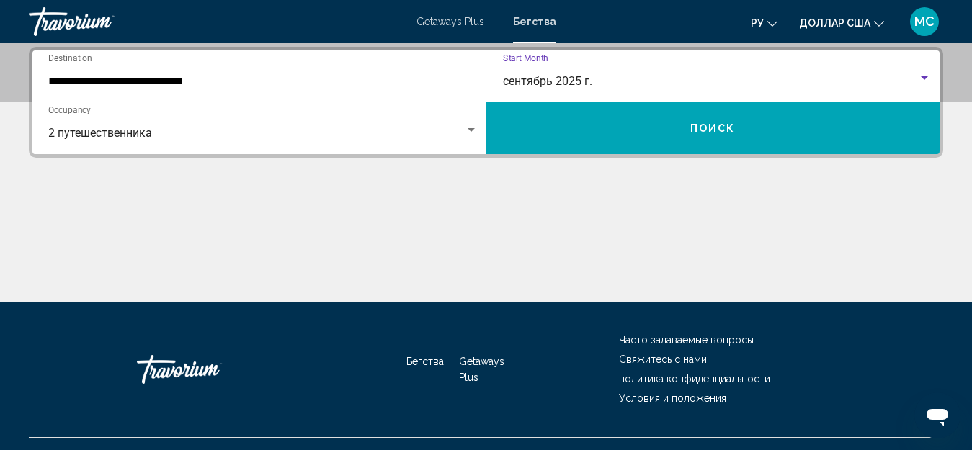
click at [584, 128] on button "Поиск" at bounding box center [713, 128] width 454 height 52
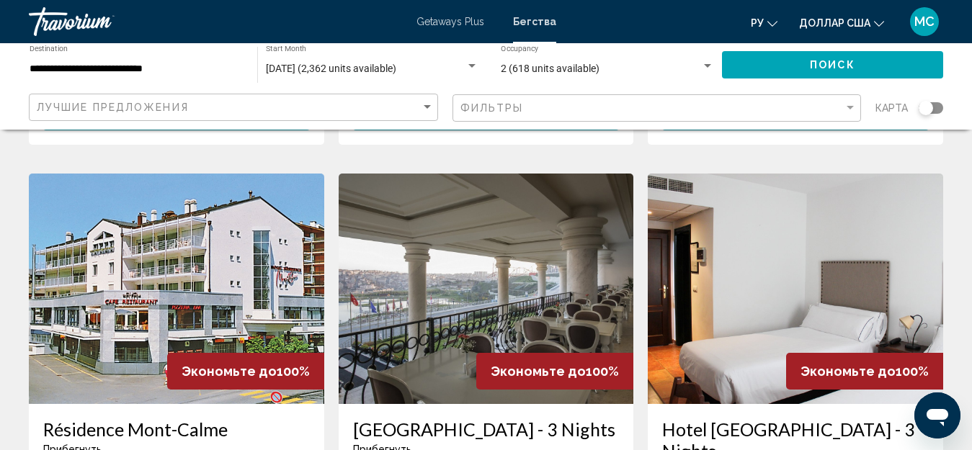
scroll to position [504, 0]
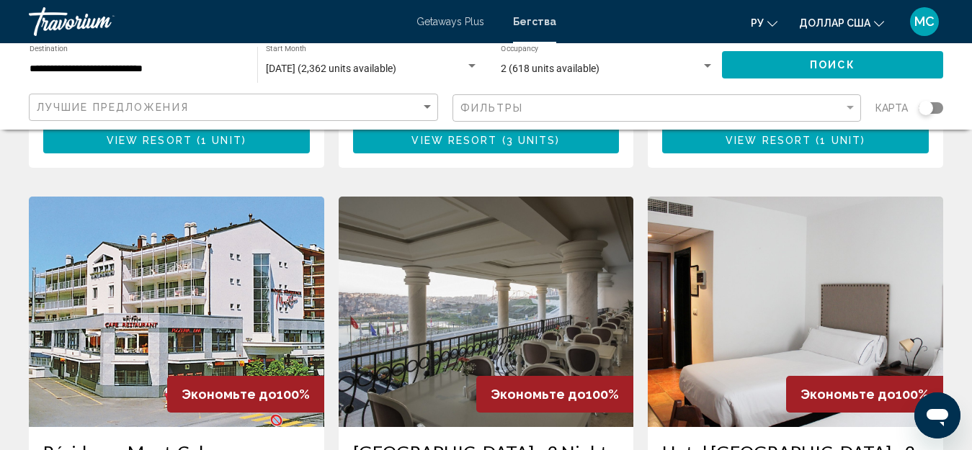
click at [930, 108] on div "Search widget" at bounding box center [926, 108] width 14 height 14
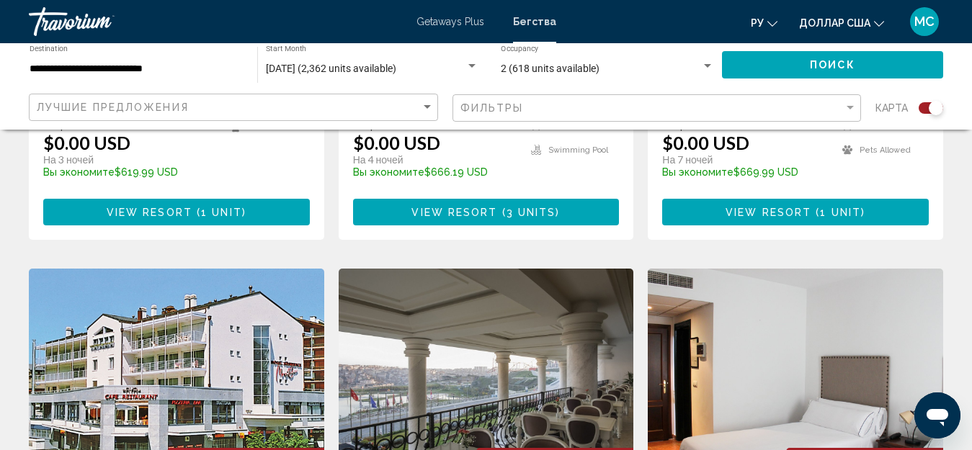
click at [742, 61] on button "Поиск" at bounding box center [832, 64] width 221 height 27
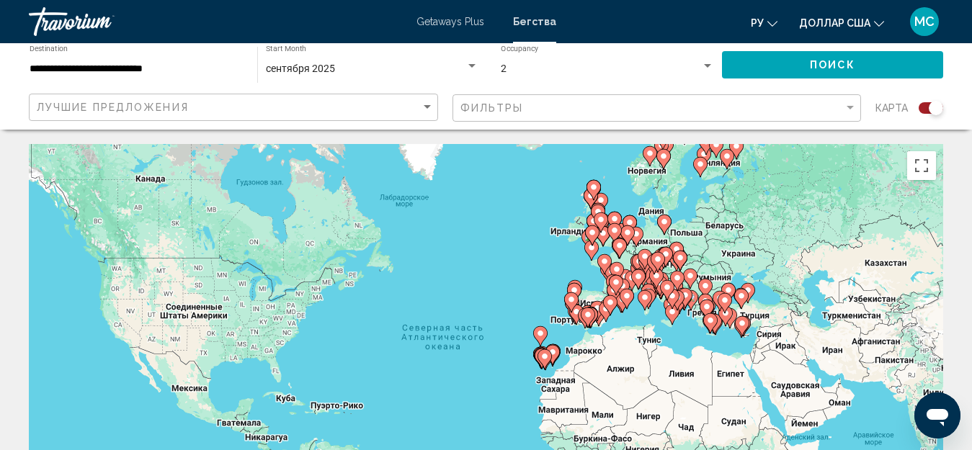
click at [512, 272] on div "Чтобы активировать перетаскивание с помощью клавиатуры, нажмите Alt + Ввод. Пос…" at bounding box center [486, 360] width 914 height 432
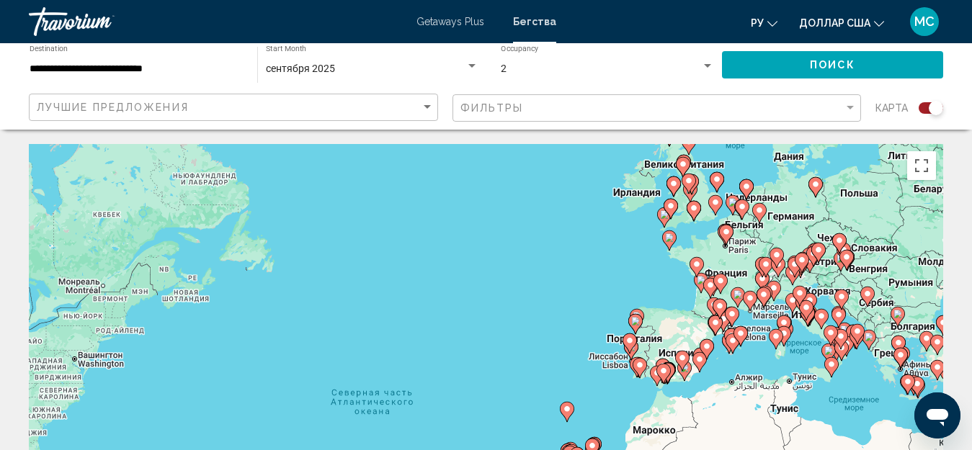
click at [624, 267] on div "Чтобы активировать перетаскивание с помощью клавиатуры, нажмите Alt + Ввод. Пос…" at bounding box center [486, 360] width 914 height 432
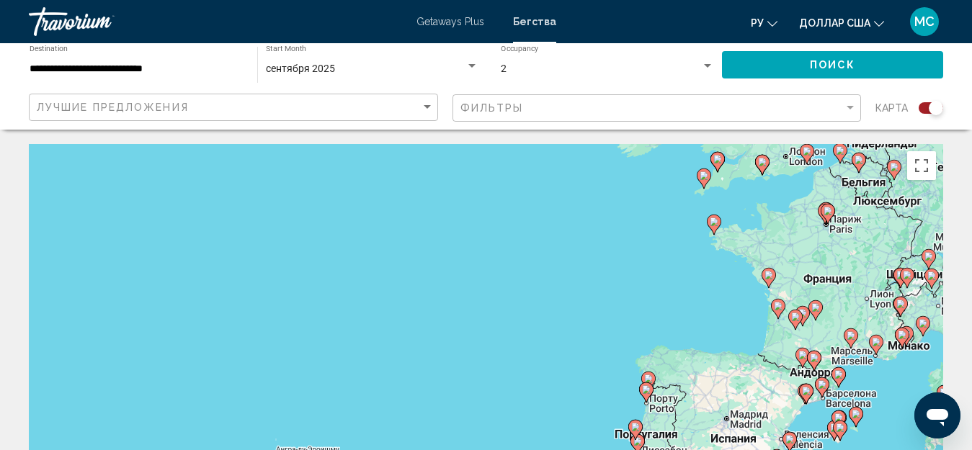
drag, startPoint x: 731, startPoint y: 311, endPoint x: 483, endPoint y: 191, distance: 276.2
click at [486, 189] on div "Чтобы активировать перетаскивание с помощью клавиатуры, нажмите Alt + Ввод. Пос…" at bounding box center [486, 360] width 914 height 432
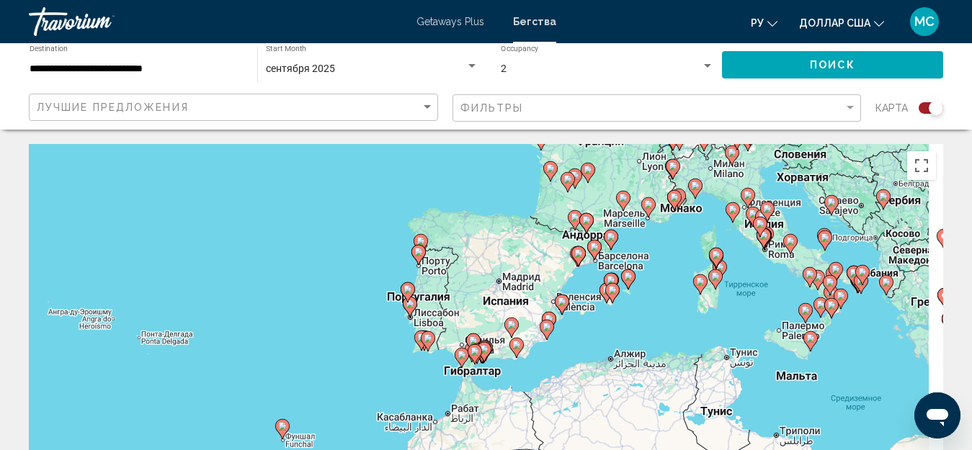
drag, startPoint x: 582, startPoint y: 282, endPoint x: 455, endPoint y: 200, distance: 151.7
click at [462, 185] on div "Чтобы активировать перетаскивание с помощью клавиатуры, нажмите Alt + Ввод. Пос…" at bounding box center [486, 360] width 914 height 432
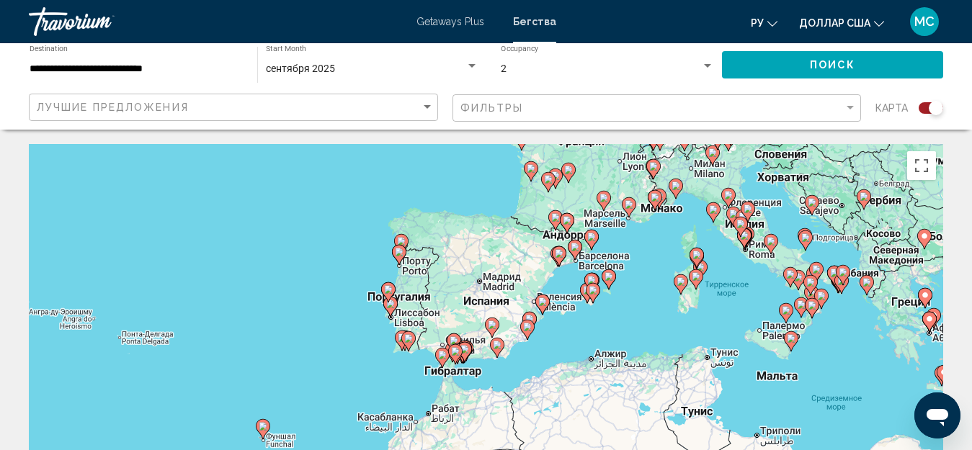
click at [589, 333] on div "Чтобы активировать перетаскивание с помощью клавиатуры, нажмите Alt + Ввод. Пос…" at bounding box center [486, 360] width 914 height 432
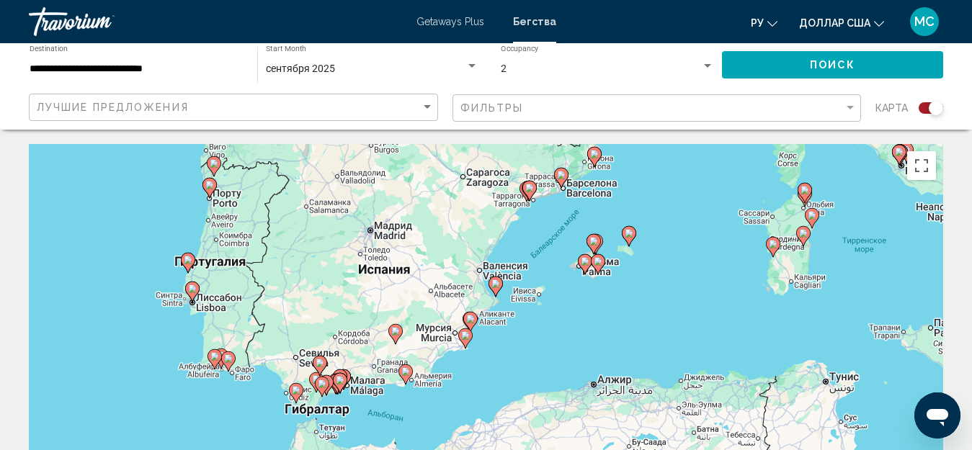
click at [165, 68] on input "**********" at bounding box center [136, 69] width 213 height 12
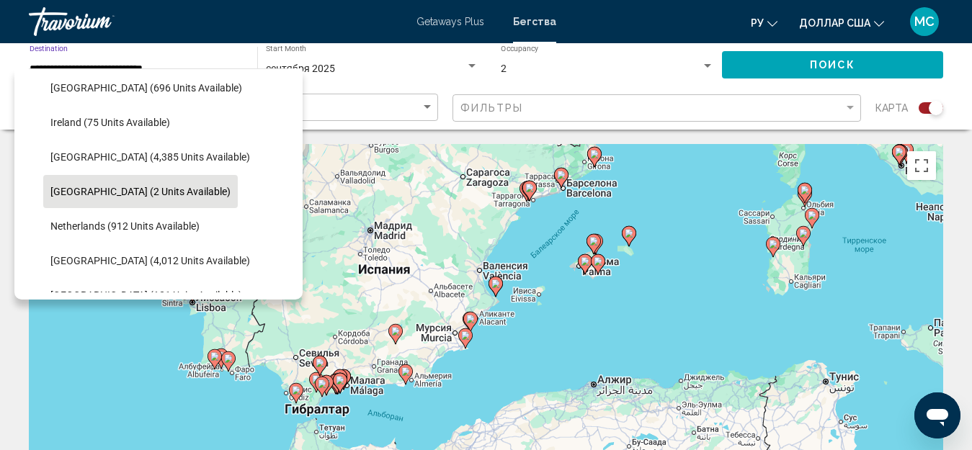
scroll to position [669, 0]
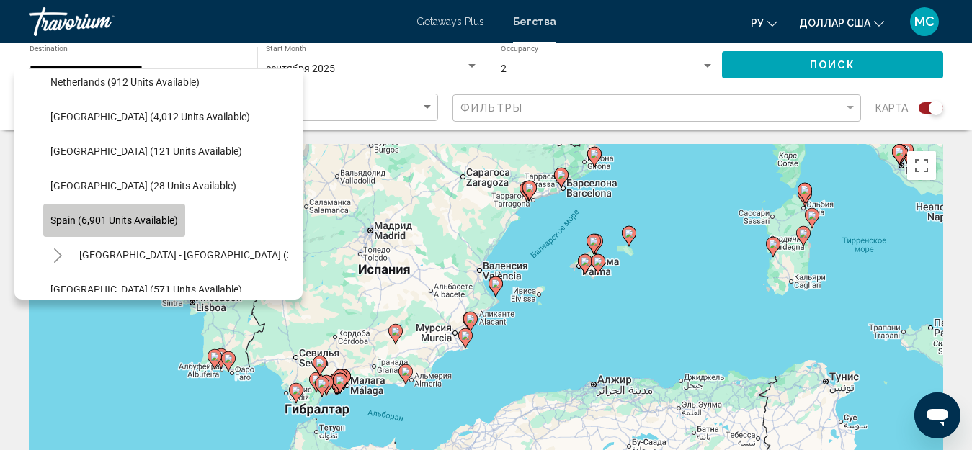
click at [100, 216] on span "Spain (6,901 units available)" at bounding box center [114, 221] width 128 height 12
type input "**********"
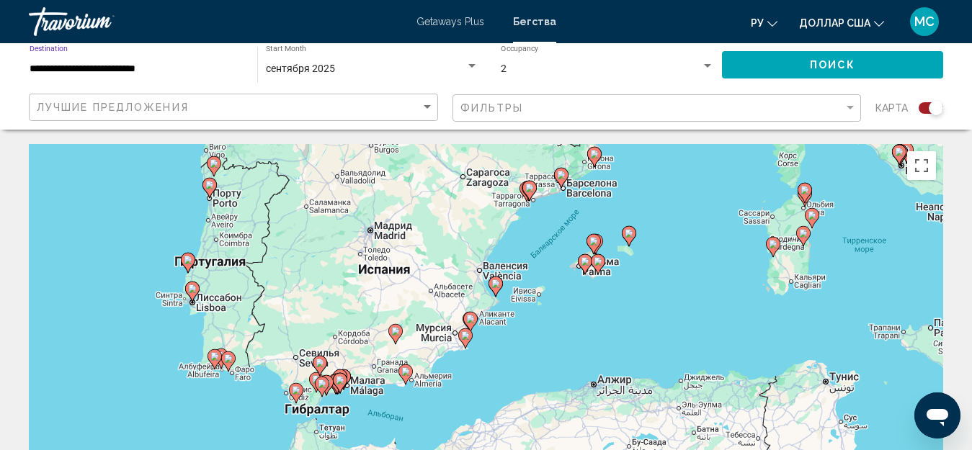
click at [769, 57] on button "Поиск" at bounding box center [832, 64] width 221 height 27
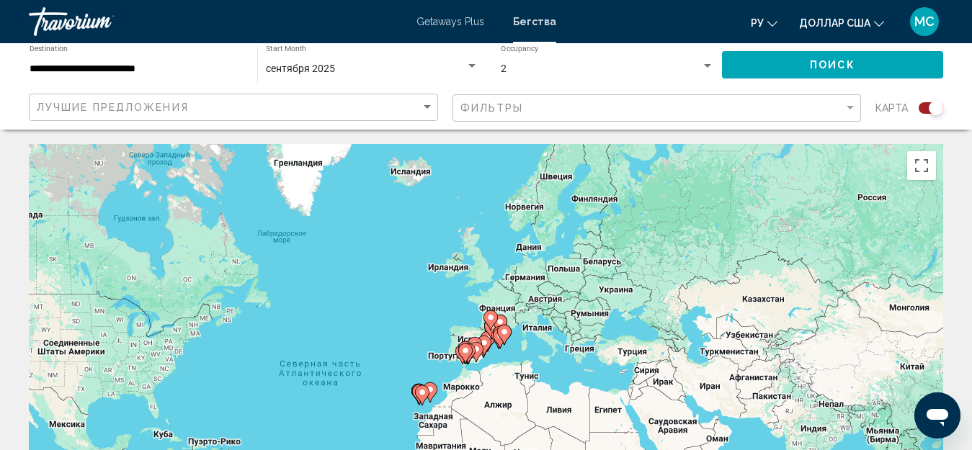
click at [395, 276] on div "Чтобы активировать перетаскивание с помощью клавиатуры, нажмите Alt + Ввод. Пос…" at bounding box center [486, 360] width 914 height 432
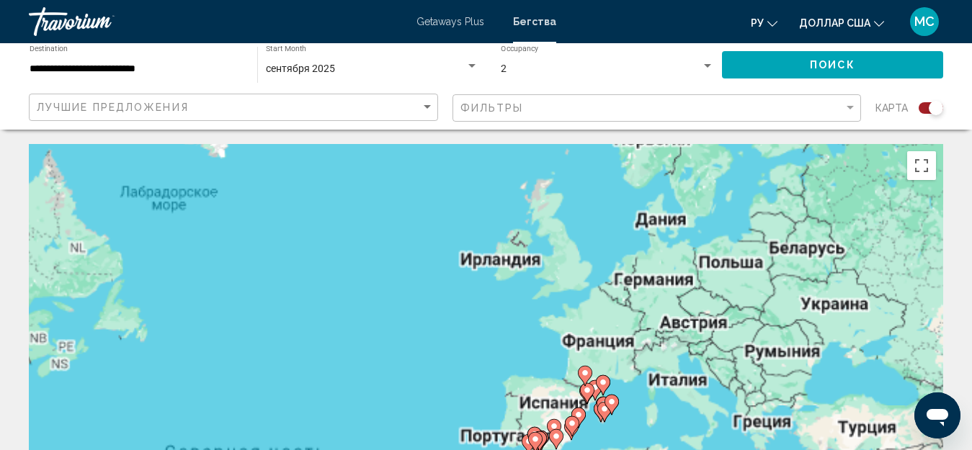
click at [395, 276] on div "Чтобы активировать перетаскивание с помощью клавиатуры, нажмите Alt + Ввод. Пос…" at bounding box center [486, 360] width 914 height 432
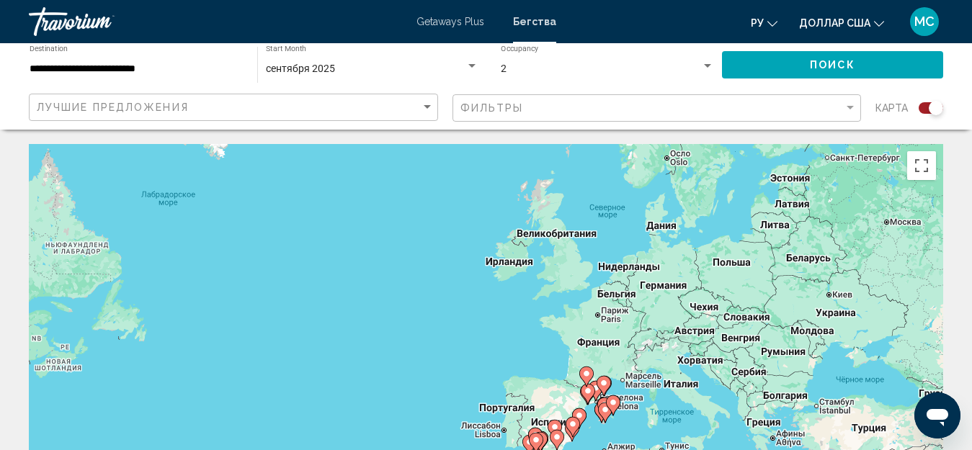
click at [395, 276] on div "Чтобы активировать перетаскивание с помощью клавиатуры, нажмите Alt + Ввод. Пос…" at bounding box center [486, 360] width 914 height 432
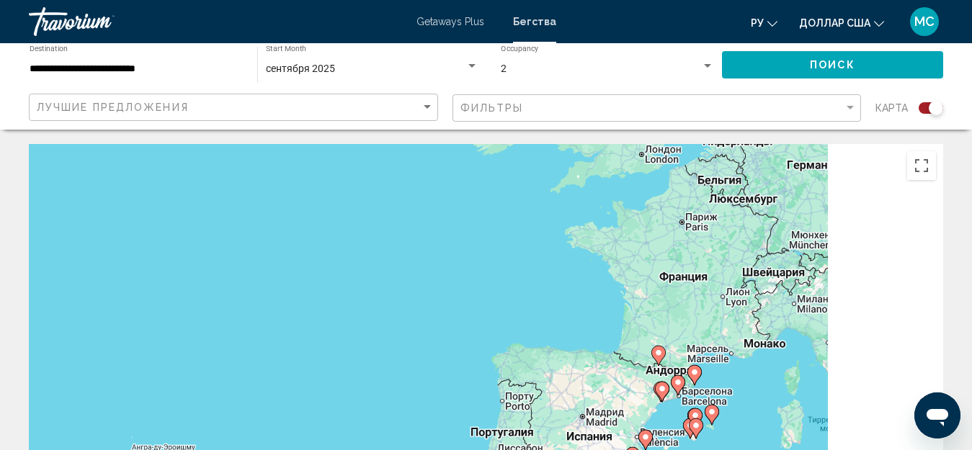
drag, startPoint x: 551, startPoint y: 360, endPoint x: 402, endPoint y: 210, distance: 211.4
click at [420, 218] on div "Чтобы активировать перетаскивание с помощью клавиатуры, нажмите Alt + Ввод. Пос…" at bounding box center [486, 360] width 914 height 432
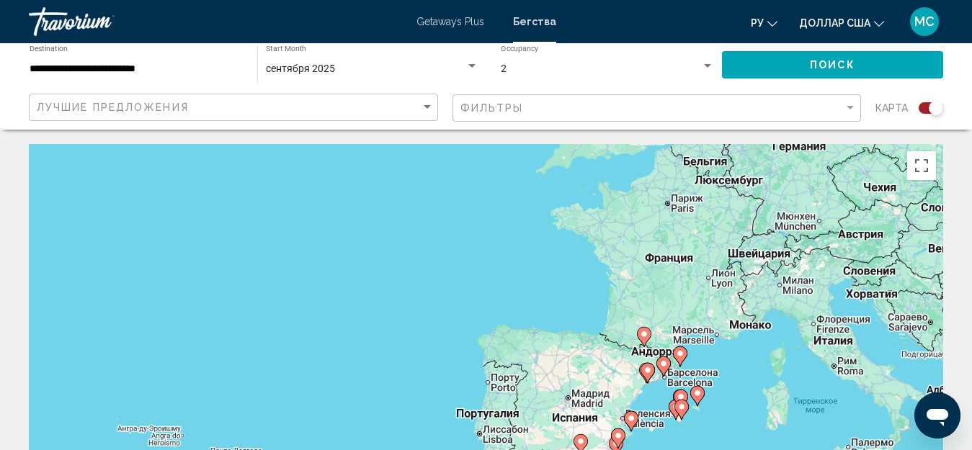
drag, startPoint x: 337, startPoint y: 197, endPoint x: 326, endPoint y: 166, distance: 32.8
click at [334, 184] on div "Чтобы активировать перетаскивание с помощью клавиатуры, нажмите Alt + Ввод. Пос…" at bounding box center [486, 360] width 914 height 432
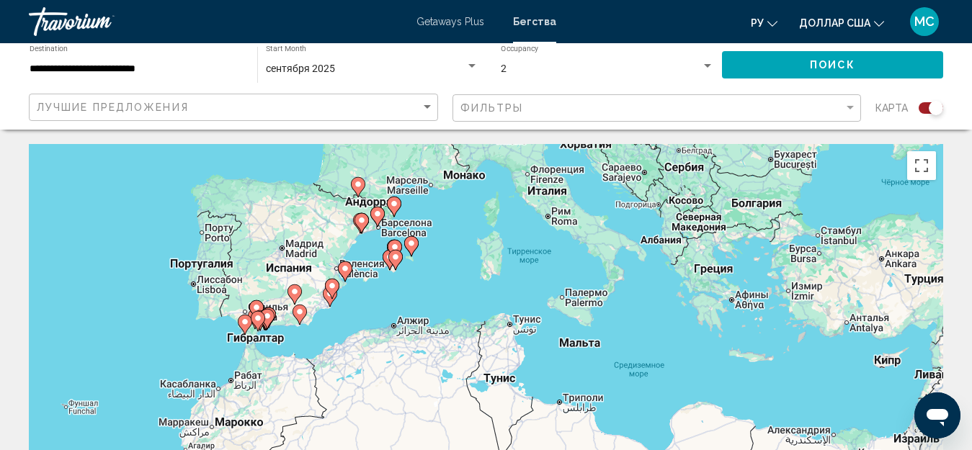
drag, startPoint x: 218, startPoint y: 241, endPoint x: 92, endPoint y: 280, distance: 132.9
click at [95, 280] on div "Чтобы активировать перетаскивание с помощью клавиатуры, нажмите Alt + Ввод. Пос…" at bounding box center [486, 360] width 914 height 432
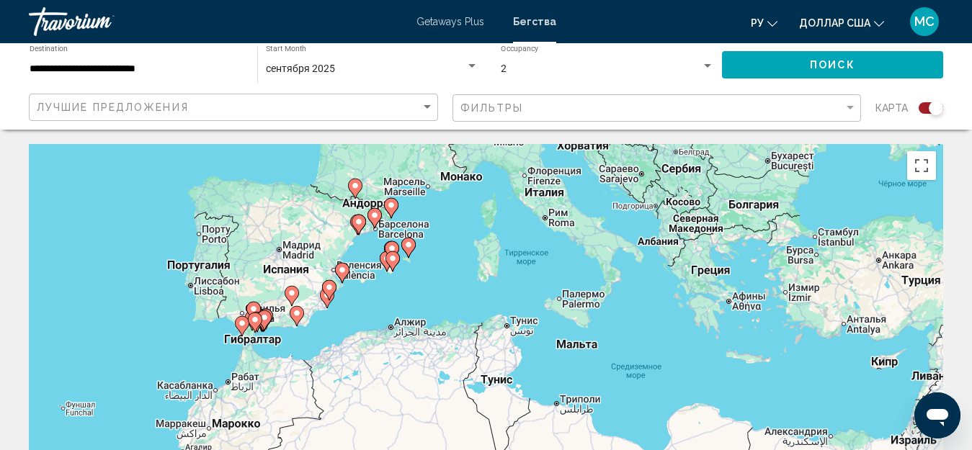
click at [420, 291] on div "Чтобы активировать перетаскивание с помощью клавиатуры, нажмите Alt + Ввод. Пос…" at bounding box center [486, 360] width 914 height 432
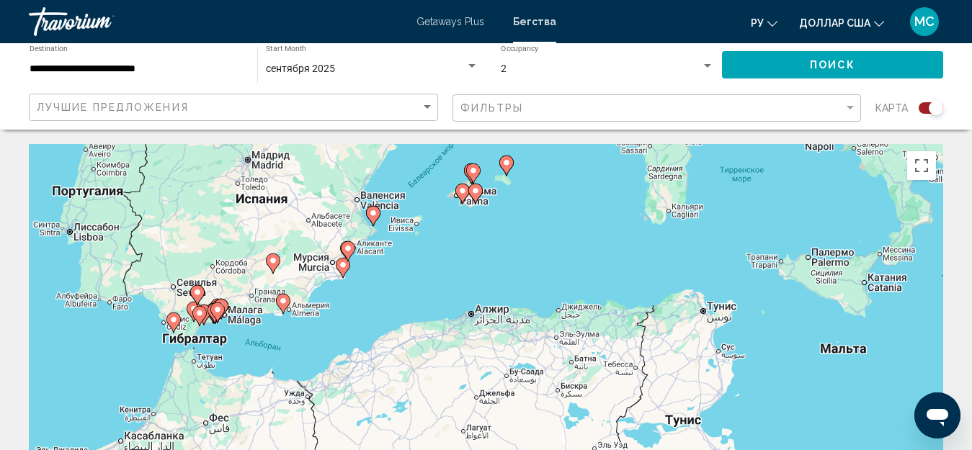
drag, startPoint x: 407, startPoint y: 316, endPoint x: 520, endPoint y: 264, distance: 124.4
click at [520, 264] on div "Чтобы активировать перетаскивание с помощью клавиатуры, нажмите Alt + Ввод. Пос…" at bounding box center [486, 360] width 914 height 432
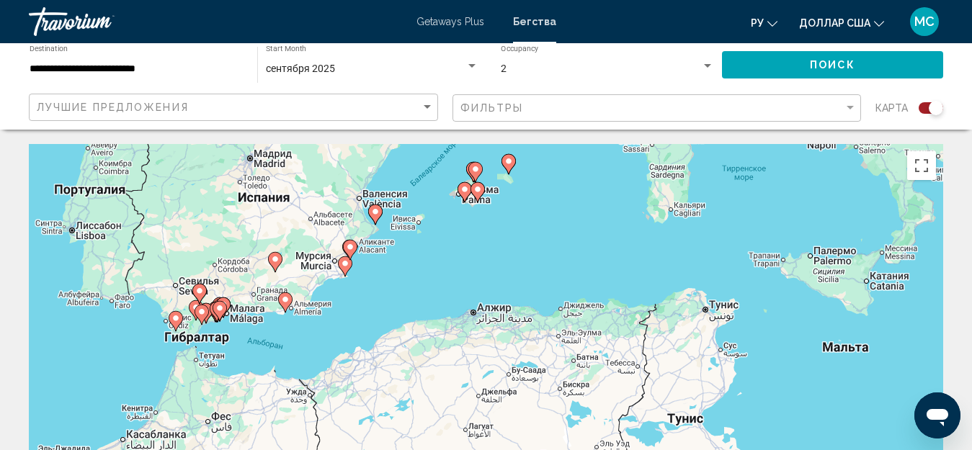
click at [474, 287] on div "Чтобы активировать перетаскивание с помощью клавиатуры, нажмите Alt + Ввод. Пос…" at bounding box center [486, 360] width 914 height 432
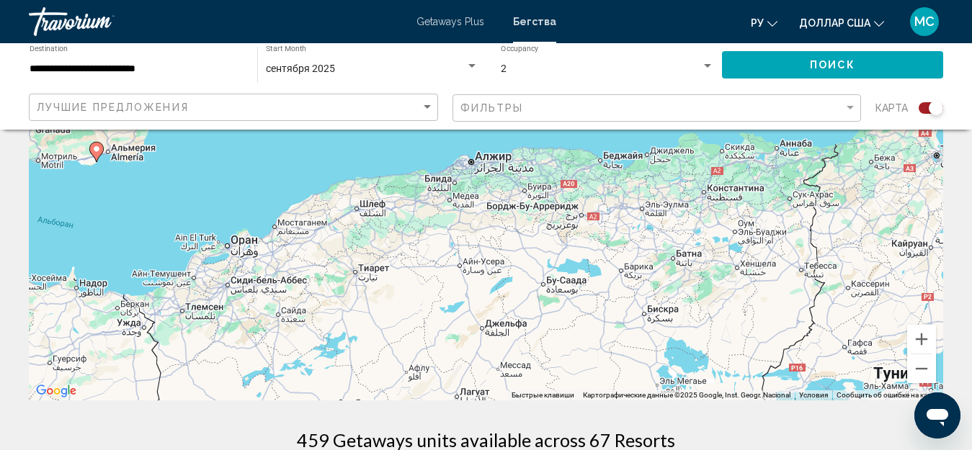
scroll to position [144, 0]
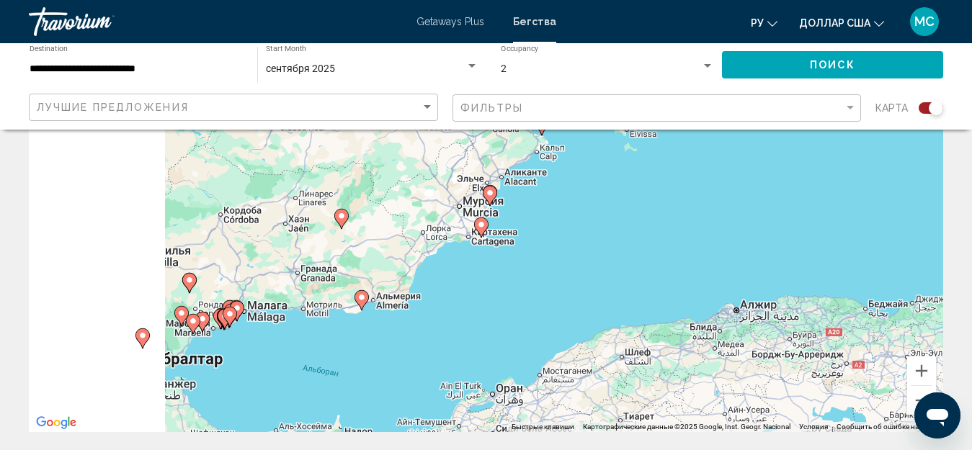
drag, startPoint x: 238, startPoint y: 180, endPoint x: 528, endPoint y: 304, distance: 315.7
click at [527, 303] on div "Чтобы активировать перетаскивание с помощью клавиатуры, нажмите Alt + Ввод. Пос…" at bounding box center [486, 216] width 914 height 432
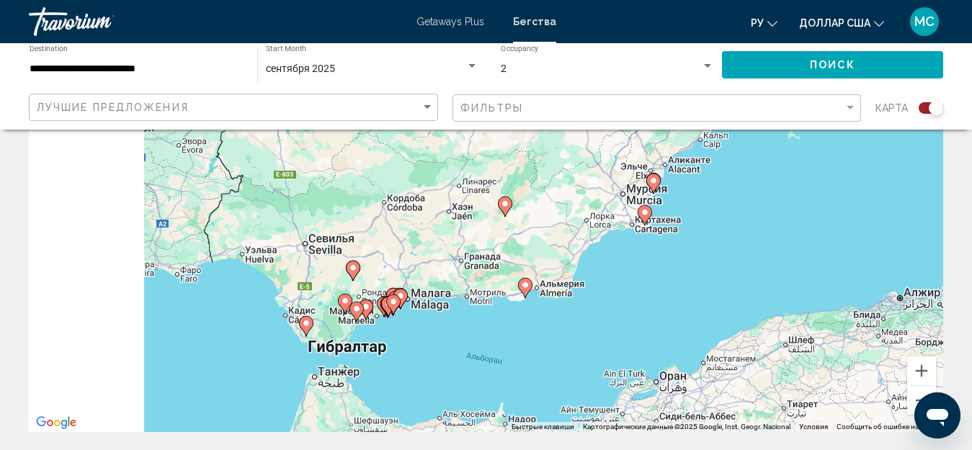
drag, startPoint x: 354, startPoint y: 365, endPoint x: 501, endPoint y: 350, distance: 147.8
click at [501, 350] on div "Чтобы активировать перетаскивание с помощью клавиатуры, нажмите Alt + Ввод. Пос…" at bounding box center [486, 216] width 914 height 432
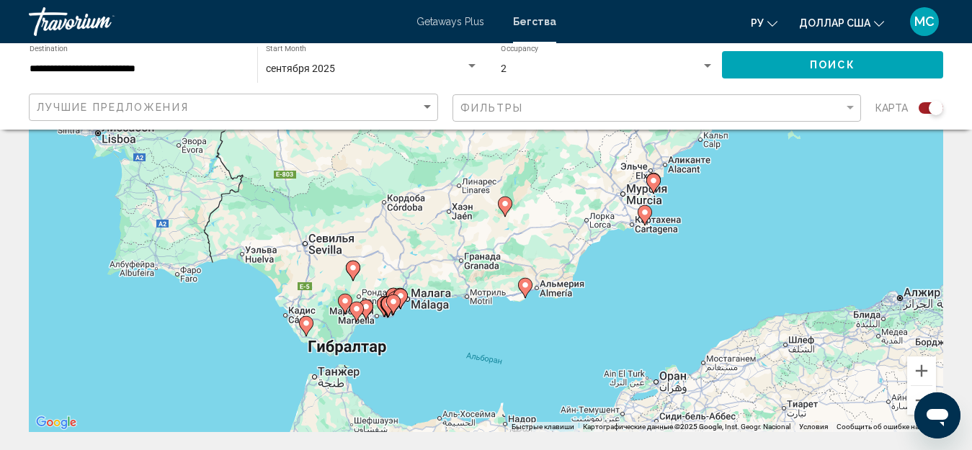
click at [441, 344] on div "Чтобы активировать перетаскивание с помощью клавиатуры, нажмите Alt + Ввод. Пос…" at bounding box center [486, 216] width 914 height 432
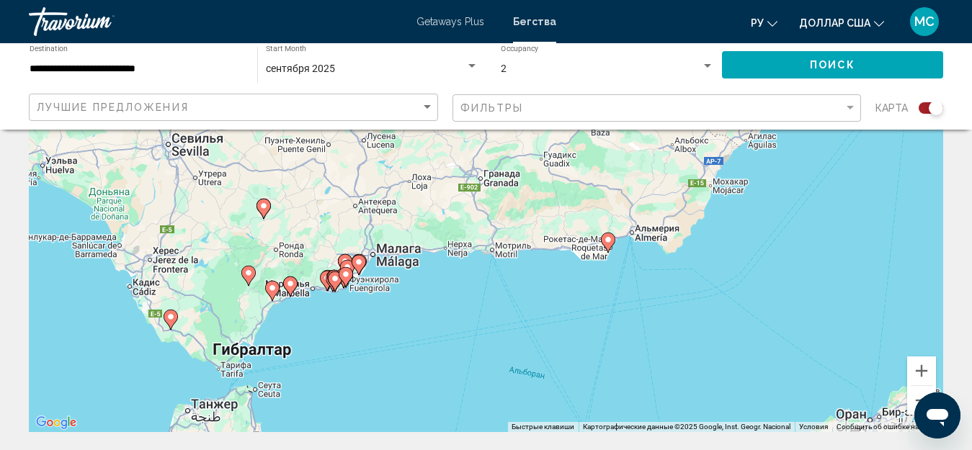
click at [440, 331] on div "Чтобы активировать перетаскивание с помощью клавиатуры, нажмите Alt + Ввод. Пос…" at bounding box center [486, 216] width 914 height 432
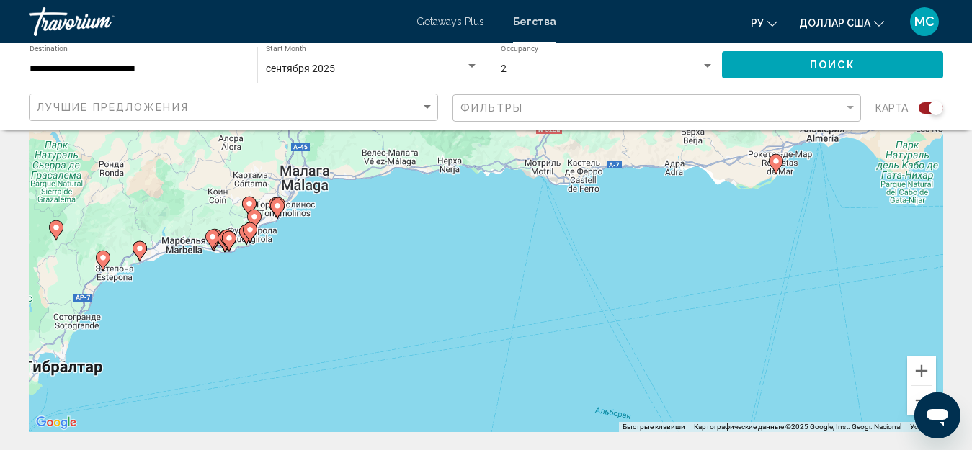
click at [458, 294] on div "Чтобы активировать перетаскивание с помощью клавиатуры, нажмите Alt + Ввод. Пос…" at bounding box center [486, 216] width 914 height 432
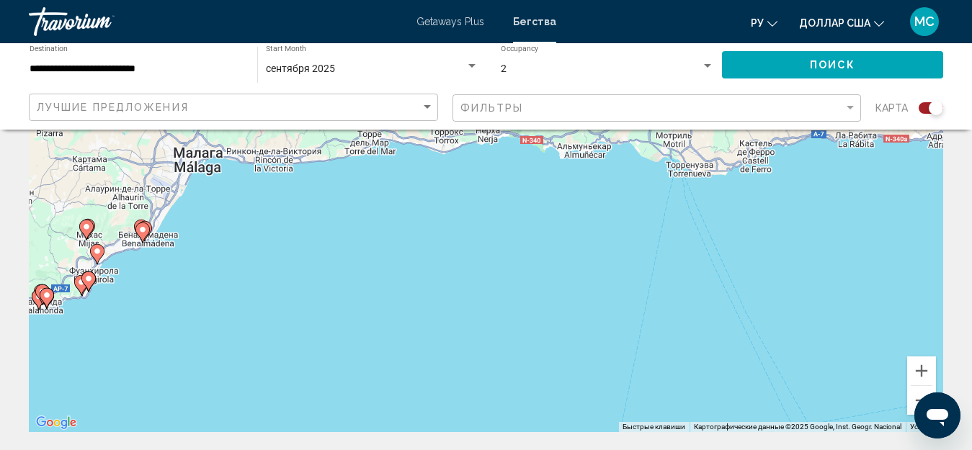
drag, startPoint x: 492, startPoint y: 269, endPoint x: 818, endPoint y: 419, distance: 358.2
click at [559, 376] on div "Чтобы активировать перетаскивание с помощью клавиатуры, нажмите Alt + Ввод. Пос…" at bounding box center [486, 216] width 914 height 432
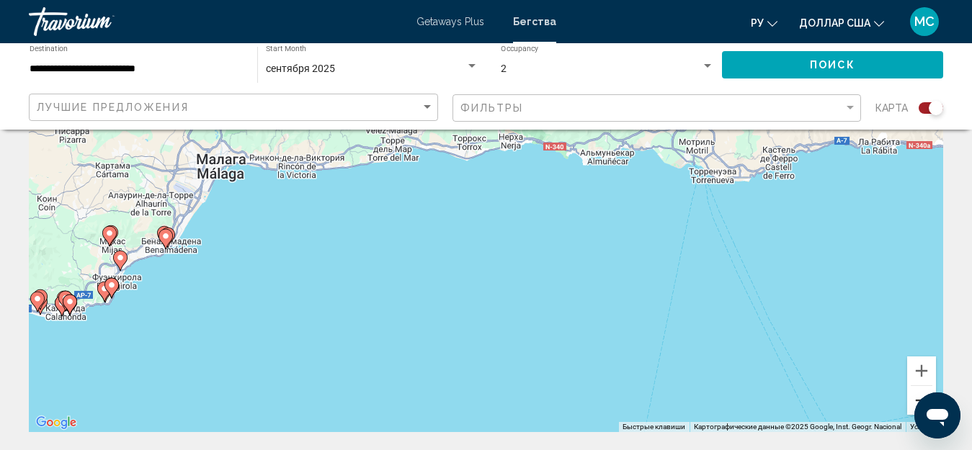
click at [911, 401] on button "Уменьшить" at bounding box center [921, 400] width 29 height 29
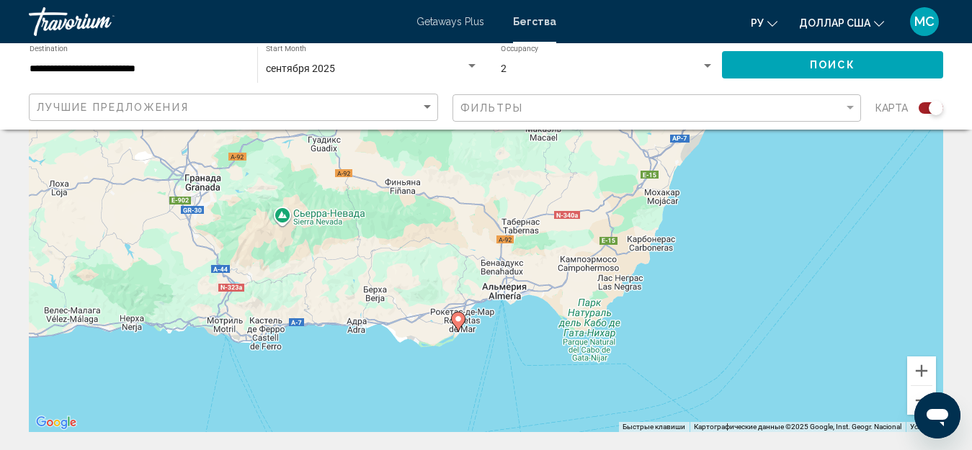
drag, startPoint x: 729, startPoint y: 255, endPoint x: 362, endPoint y: 402, distance: 395.7
click at [362, 402] on div "Чтобы активировать перетаскивание с помощью клавиатуры, нажмите Alt + Ввод. Пос…" at bounding box center [486, 216] width 914 height 432
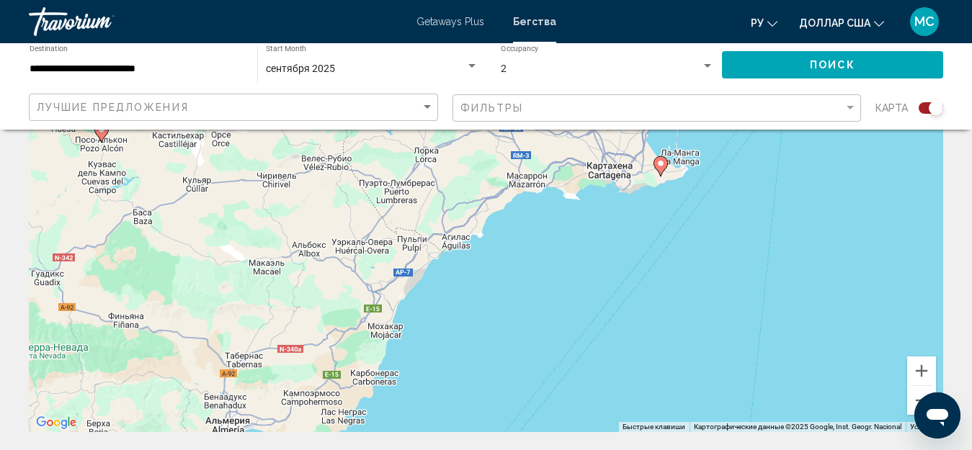
drag, startPoint x: 665, startPoint y: 339, endPoint x: 478, endPoint y: 408, distance: 199.0
click at [478, 408] on div "Чтобы активировать перетаскивание с помощью клавиатуры, нажмите Alt + Ввод. Пос…" at bounding box center [486, 216] width 914 height 432
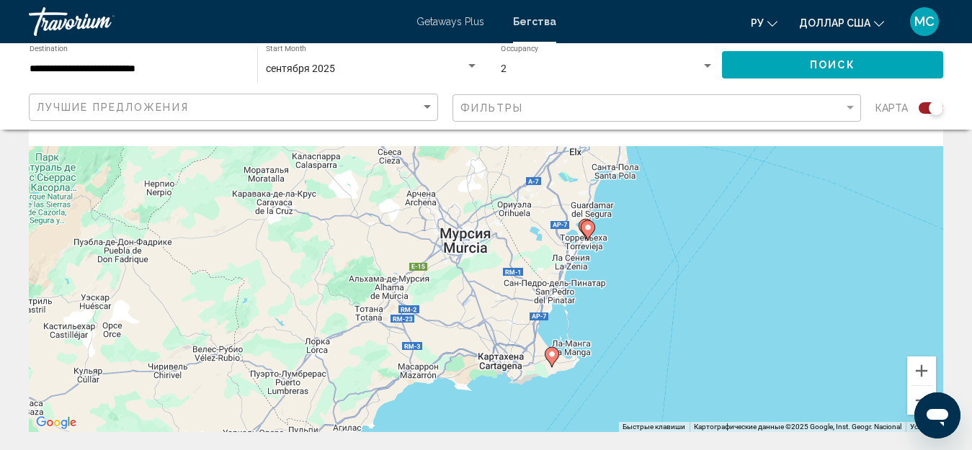
drag, startPoint x: 653, startPoint y: 290, endPoint x: 532, endPoint y: 478, distance: 223.8
click at [532, 306] on html "**********" at bounding box center [486, 81] width 972 height 450
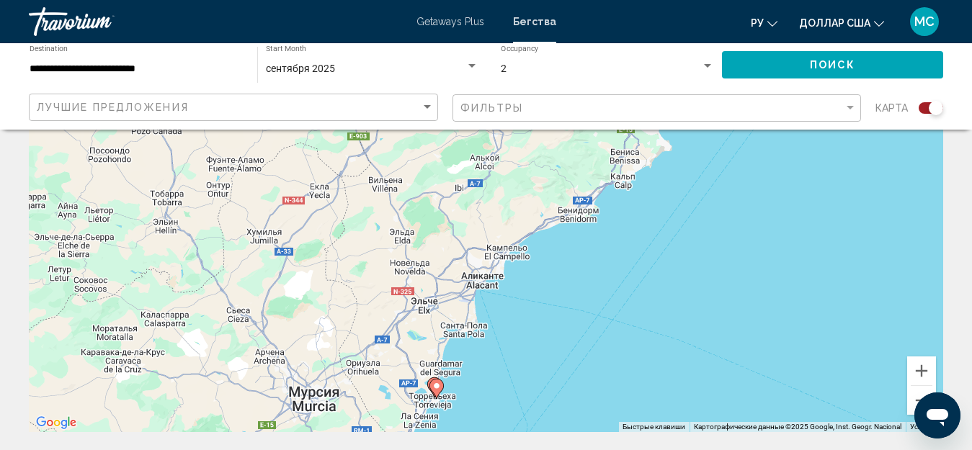
drag, startPoint x: 714, startPoint y: 246, endPoint x: 521, endPoint y: 407, distance: 251.7
click at [530, 416] on div "Чтобы активировать перетаскивание с помощью клавиатуры, нажмите Alt + Ввод. Пос…" at bounding box center [486, 216] width 914 height 432
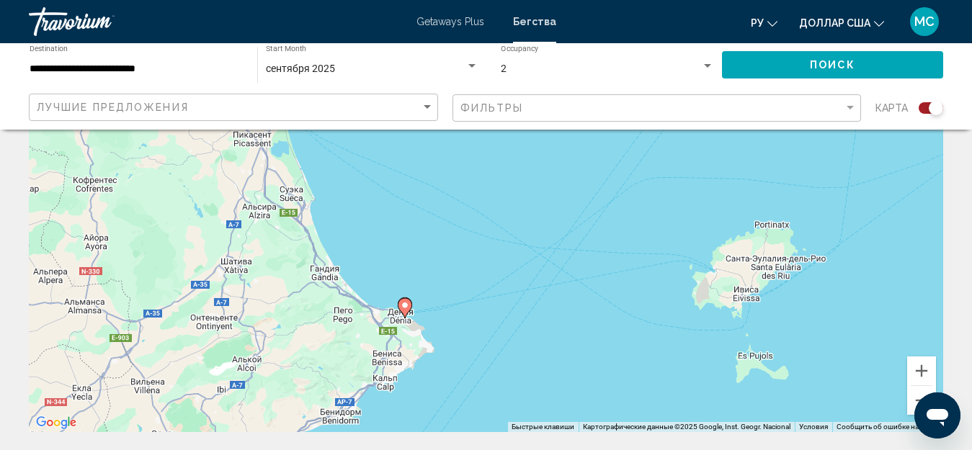
drag, startPoint x: 678, startPoint y: 220, endPoint x: 482, endPoint y: 421, distance: 280.2
click at [482, 421] on div "Чтобы активировать перетаскивание с помощью клавиатуры, нажмите Alt + Ввод. Пос…" at bounding box center [486, 216] width 914 height 432
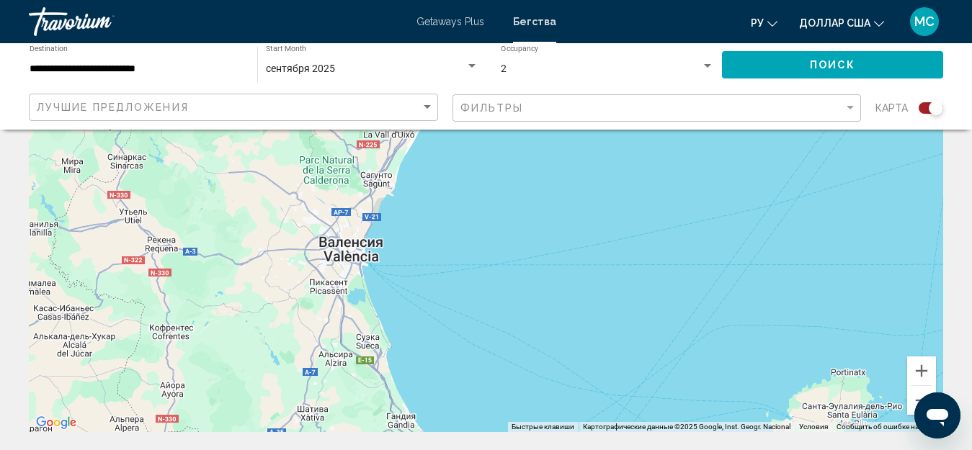
drag, startPoint x: 491, startPoint y: 259, endPoint x: 576, endPoint y: 337, distance: 114.7
click at [571, 404] on div "Чтобы активировать перетаскивание с помощью клавиатуры, нажмите Alt + Ввод. Пос…" at bounding box center [486, 216] width 914 height 432
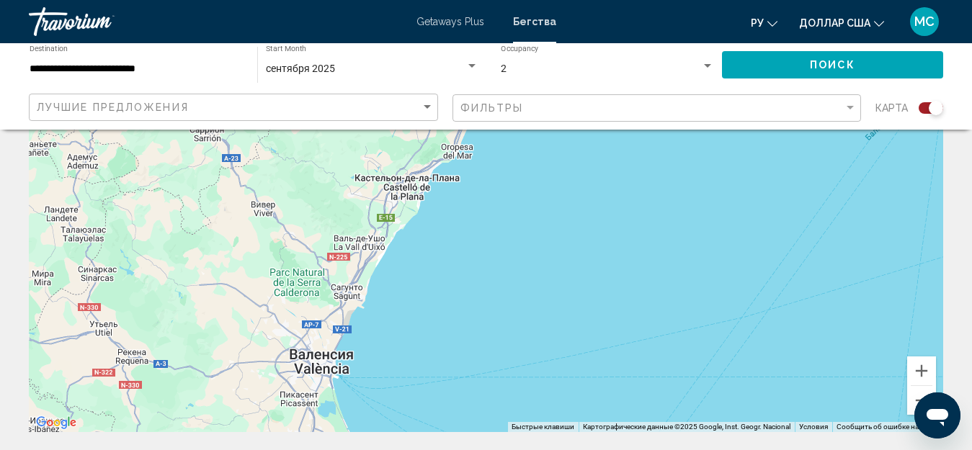
drag, startPoint x: 575, startPoint y: 236, endPoint x: 508, endPoint y: 424, distance: 199.6
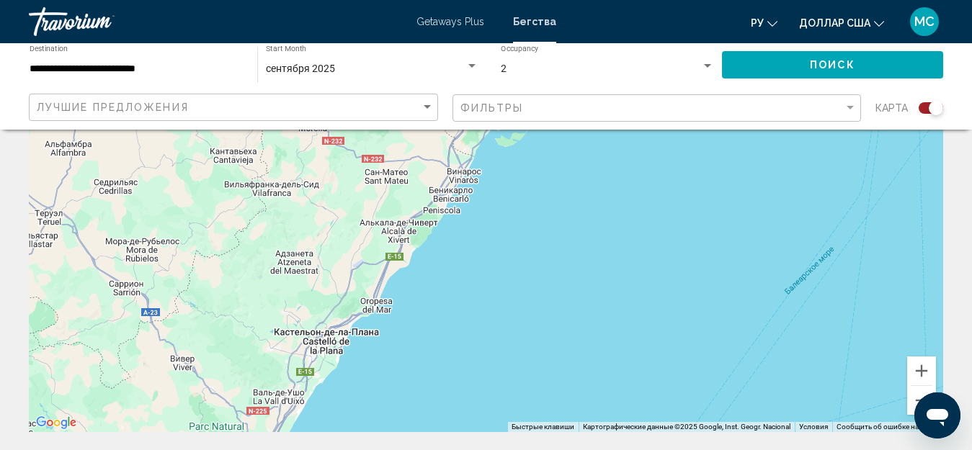
drag, startPoint x: 543, startPoint y: 269, endPoint x: 445, endPoint y: 402, distance: 165.4
click at [455, 406] on div "Основное содержание" at bounding box center [486, 216] width 914 height 432
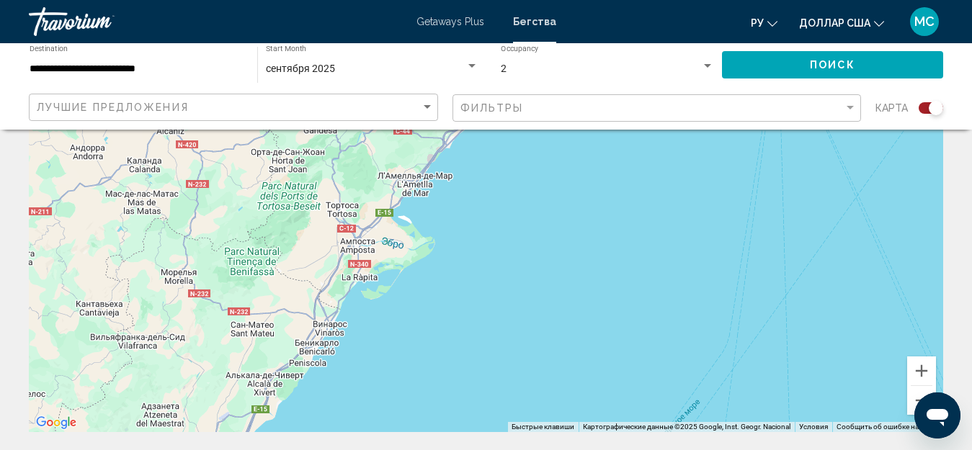
drag, startPoint x: 491, startPoint y: 343, endPoint x: 458, endPoint y: 362, distance: 38.1
click at [461, 362] on div "Чтобы активировать перетаскивание с помощью клавиатуры, нажмите Alt + Ввод. Пос…" at bounding box center [486, 216] width 914 height 432
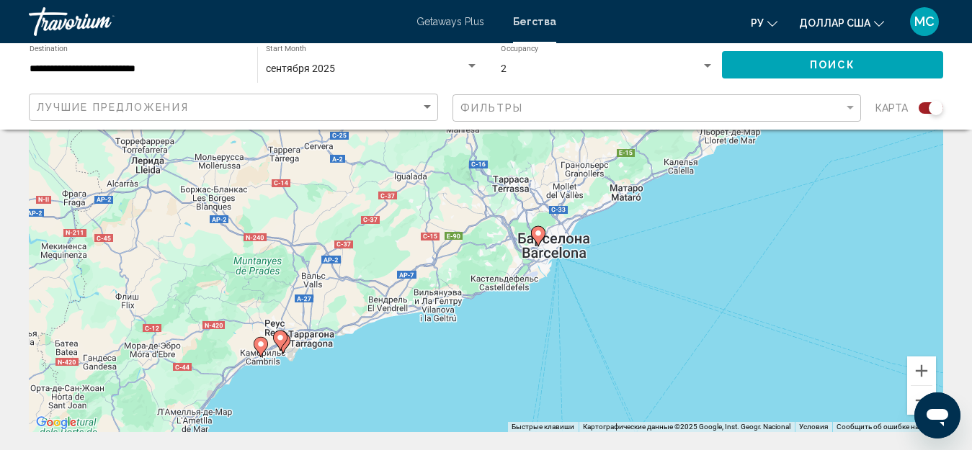
drag, startPoint x: 555, startPoint y: 269, endPoint x: 404, endPoint y: 462, distance: 244.9
click at [404, 306] on html "**********" at bounding box center [486, 81] width 972 height 450
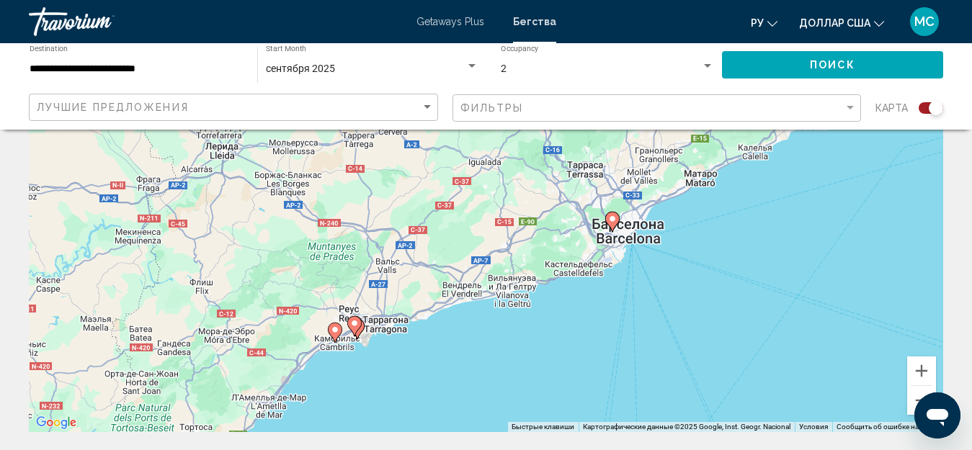
drag, startPoint x: 453, startPoint y: 385, endPoint x: 536, endPoint y: 371, distance: 84.1
click at [536, 371] on div "Чтобы активировать перетаскивание с помощью клавиатуры, нажмите Alt + Ввод. Пос…" at bounding box center [486, 216] width 914 height 432
click at [916, 367] on button "Увеличить" at bounding box center [921, 371] width 29 height 29
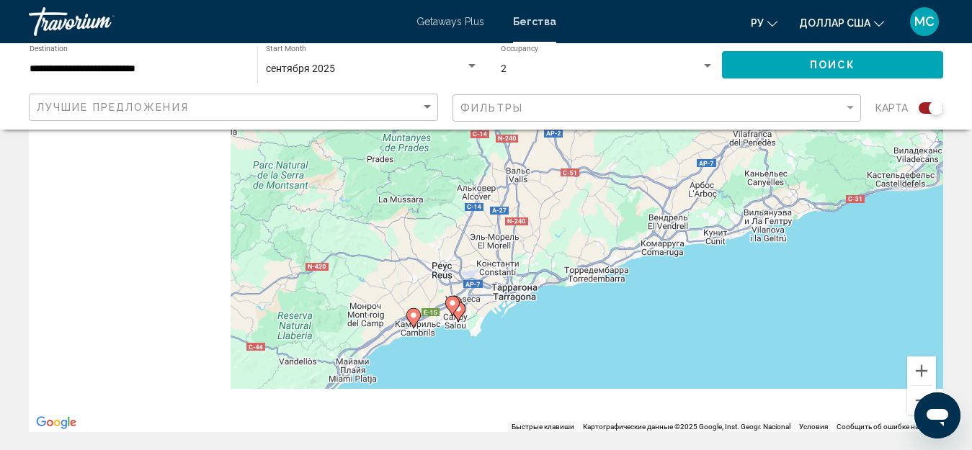
drag, startPoint x: 635, startPoint y: 398, endPoint x: 868, endPoint y: 253, distance: 274.1
click at [868, 253] on div "Чтобы активировать перетаскивание с помощью клавиатуры, нажмите Alt + Ввод. Пос…" at bounding box center [486, 216] width 914 height 432
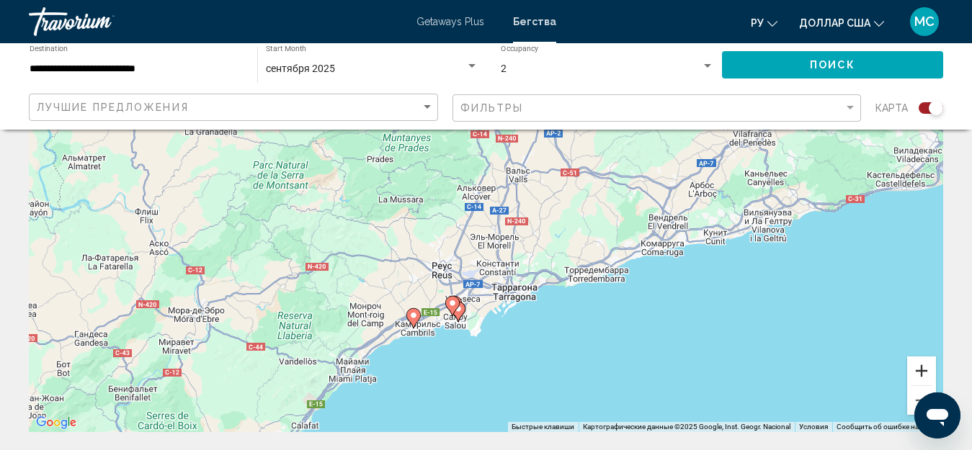
click at [917, 365] on button "Увеличить" at bounding box center [921, 371] width 29 height 29
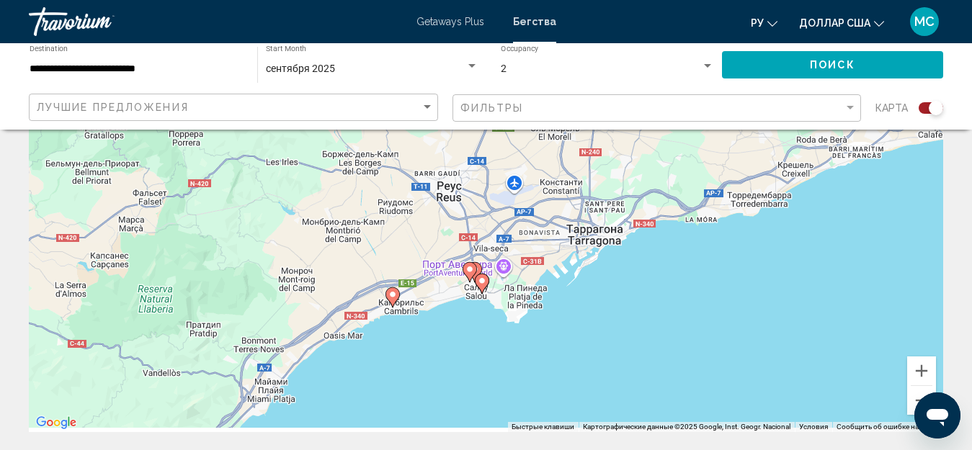
drag, startPoint x: 746, startPoint y: 378, endPoint x: 799, endPoint y: 242, distance: 146.0
click at [799, 242] on div "Чтобы активировать перетаскивание с помощью клавиатуры, нажмите Alt + Ввод. Пос…" at bounding box center [486, 216] width 914 height 432
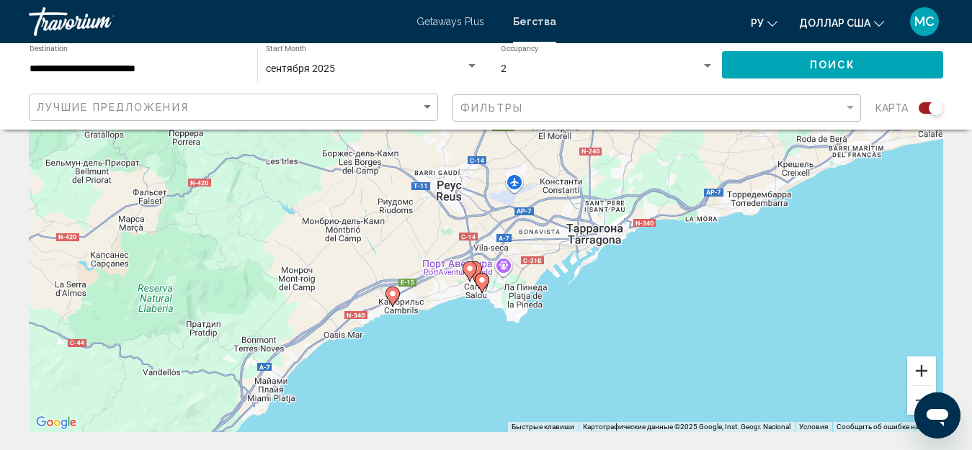
click at [916, 368] on button "Увеличить" at bounding box center [921, 371] width 29 height 29
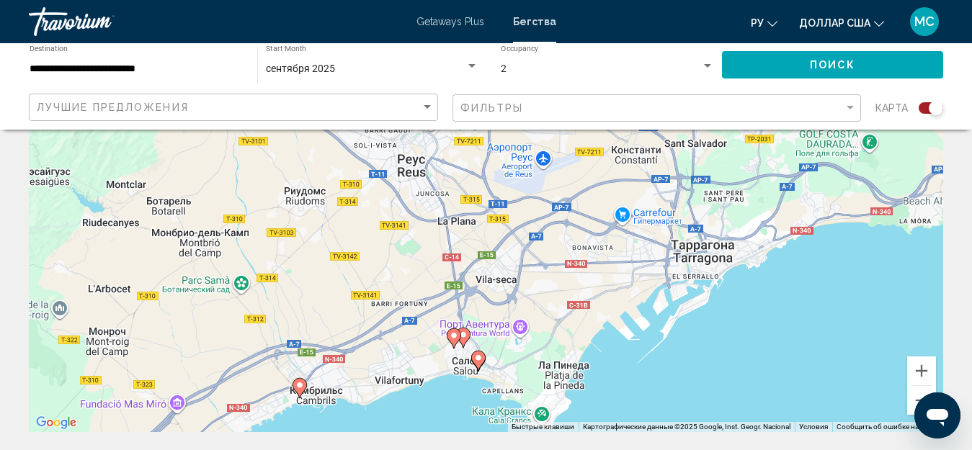
click at [476, 363] on icon "Основное содержание" at bounding box center [477, 361] width 13 height 19
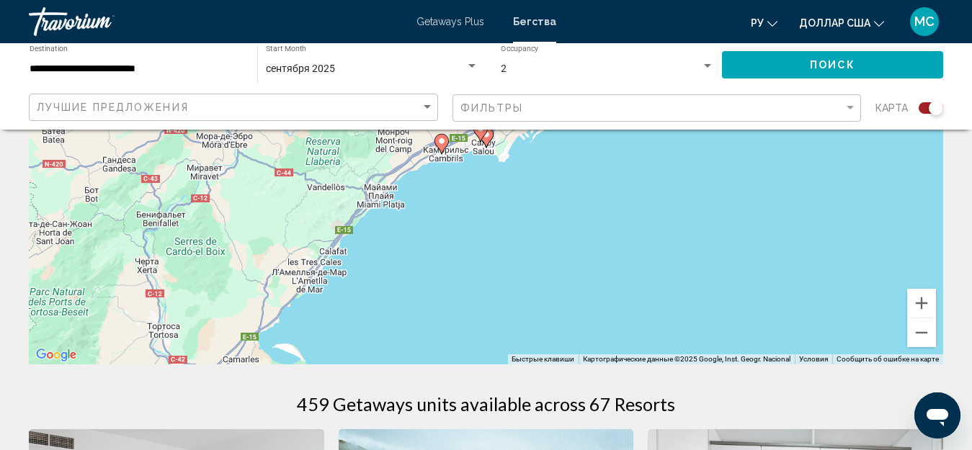
scroll to position [72, 0]
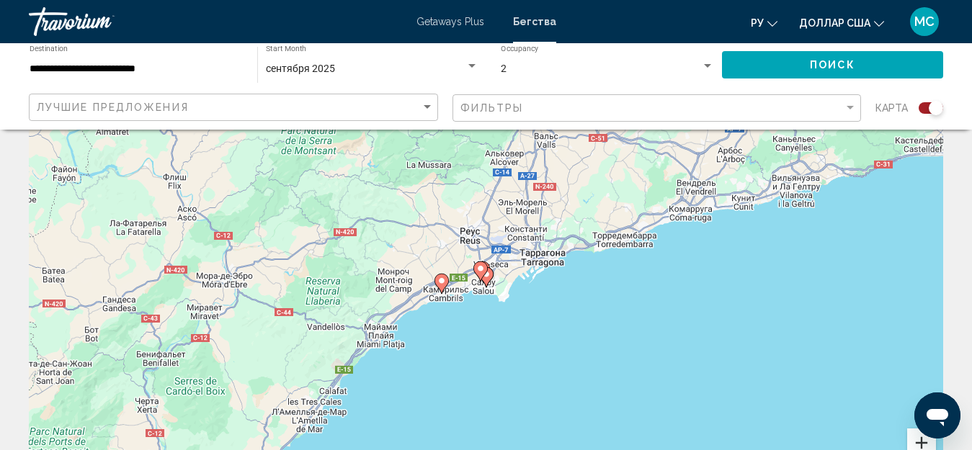
click at [914, 442] on button "Увеличить" at bounding box center [921, 443] width 29 height 29
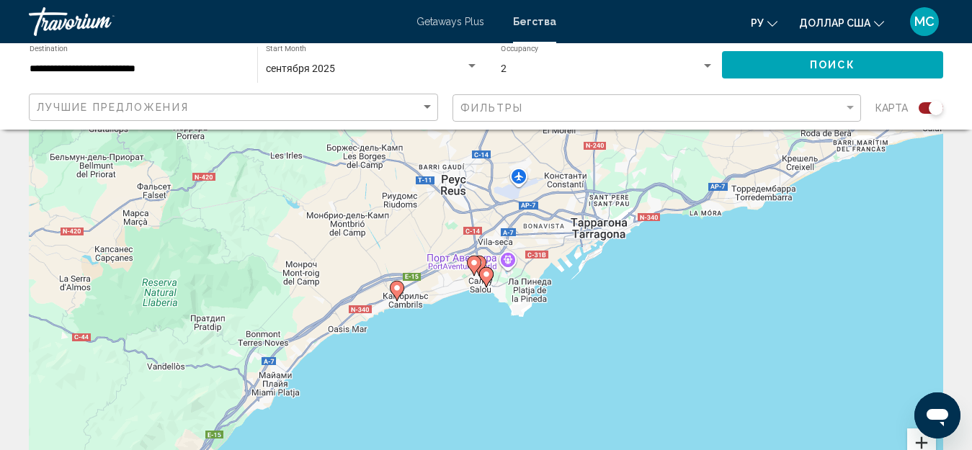
click at [914, 441] on button "Увеличить" at bounding box center [921, 443] width 29 height 29
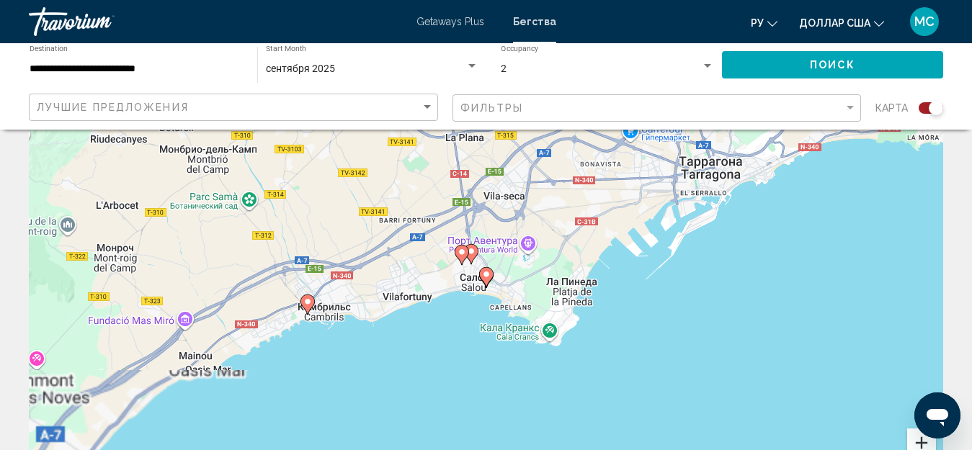
click at [914, 441] on button "Увеличить" at bounding box center [921, 443] width 29 height 29
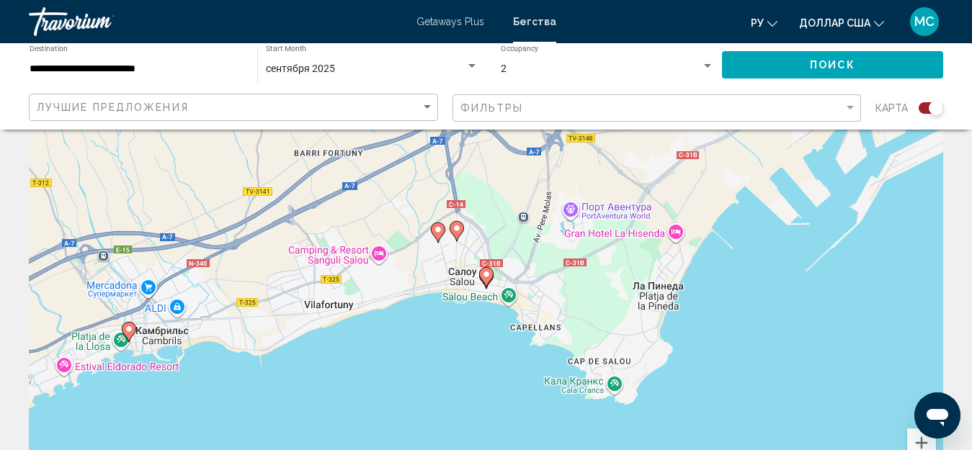
click at [487, 277] on image "Основное содержание" at bounding box center [486, 274] width 9 height 9
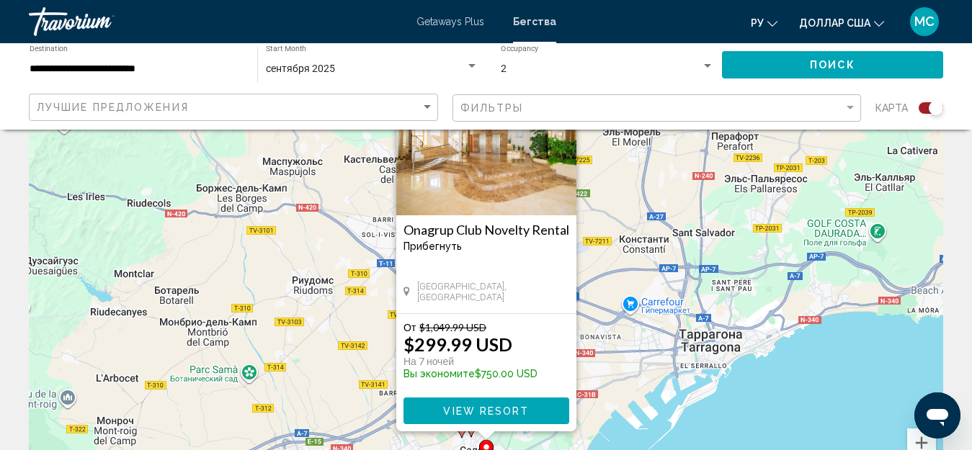
scroll to position [144, 0]
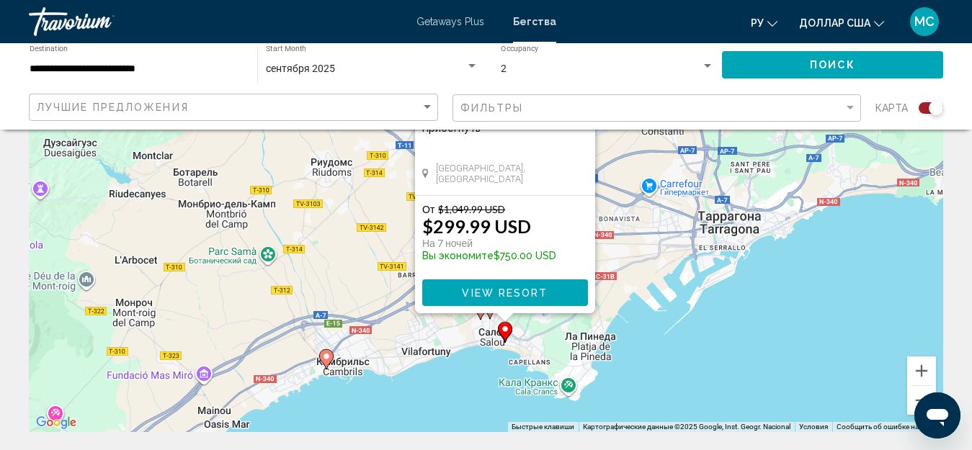
drag, startPoint x: 792, startPoint y: 362, endPoint x: 811, endPoint y: 315, distance: 51.1
click at [811, 315] on div "Чтобы активировать перетаскивание с помощью клавиатуры, нажмите Alt + Ввод. Пос…" at bounding box center [486, 216] width 914 height 432
click at [496, 292] on span "View Resort" at bounding box center [505, 293] width 86 height 12
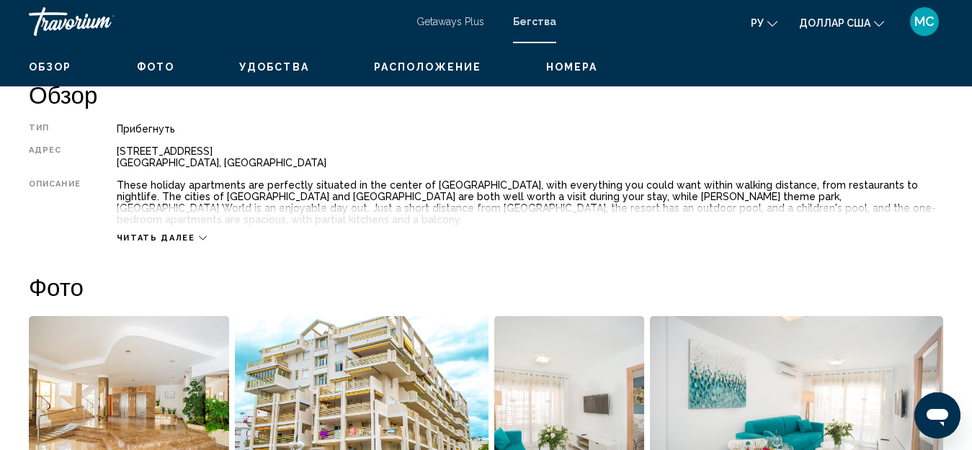
scroll to position [664, 0]
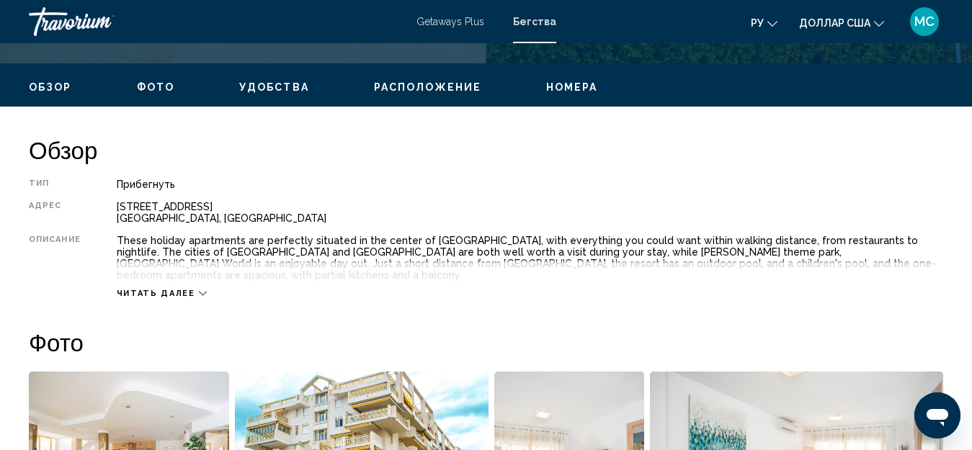
click at [198, 289] on div "Читать далее" at bounding box center [162, 293] width 90 height 9
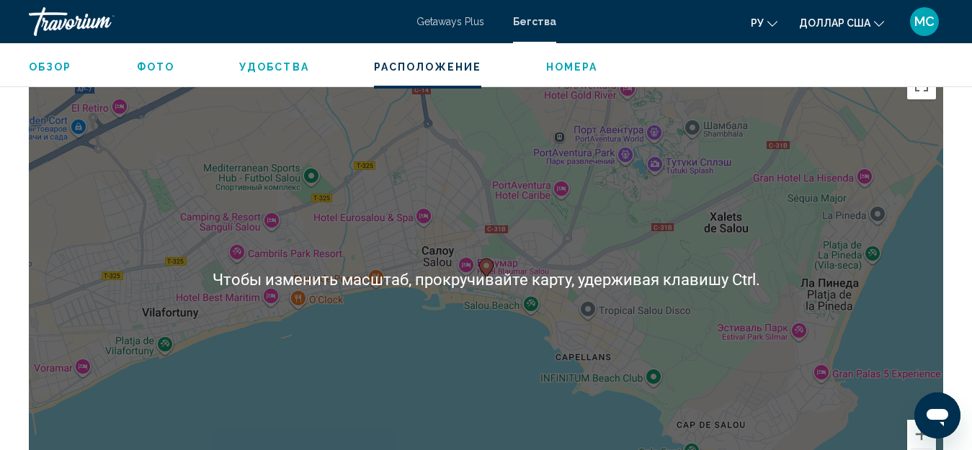
scroll to position [2280, 0]
